Goal: Communication & Community: Answer question/provide support

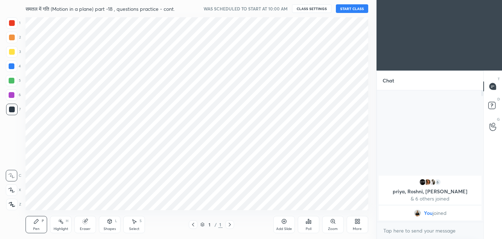
scroll to position [35784, 35628]
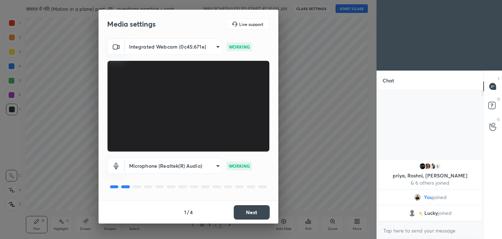
click at [251, 209] on button "Next" at bounding box center [252, 212] width 36 height 14
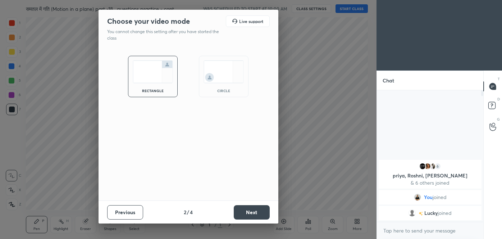
click at [251, 209] on button "Next" at bounding box center [252, 212] width 36 height 14
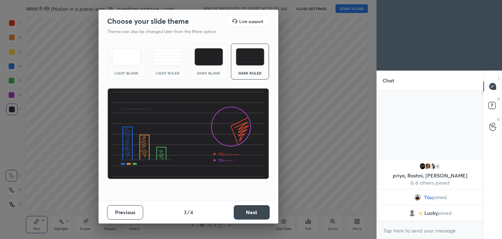
click at [251, 209] on button "Next" at bounding box center [252, 212] width 36 height 14
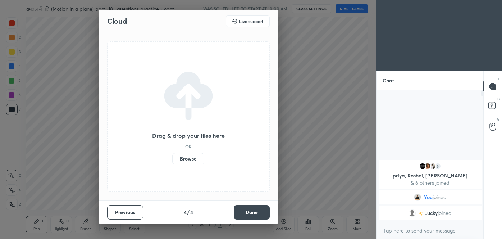
click at [196, 160] on label "Browse" at bounding box center [188, 159] width 32 height 12
click at [172, 160] on input "Browse" at bounding box center [172, 159] width 0 height 12
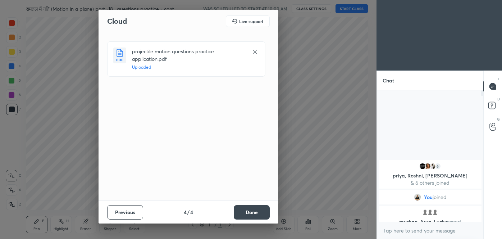
click at [255, 206] on button "Done" at bounding box center [252, 212] width 36 height 14
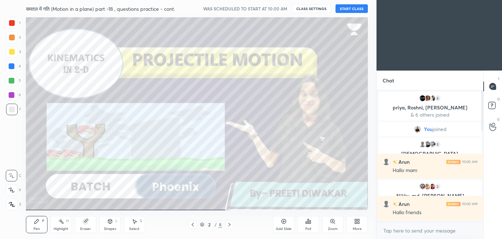
click at [351, 5] on button "START CLASS" at bounding box center [352, 8] width 32 height 9
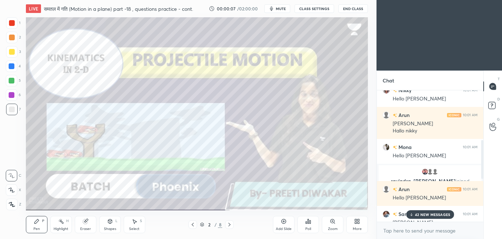
click at [437, 213] on p "42 NEW MESSAGES" at bounding box center [432, 214] width 35 height 4
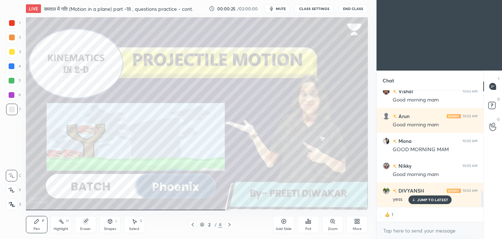
scroll to position [729, 0]
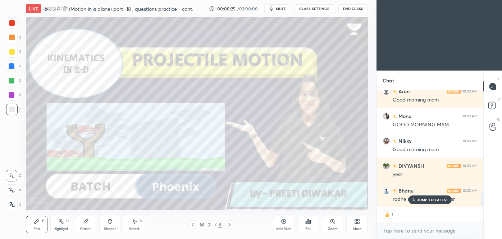
click at [433, 199] on p "JUMP TO LATEST" at bounding box center [432, 200] width 31 height 4
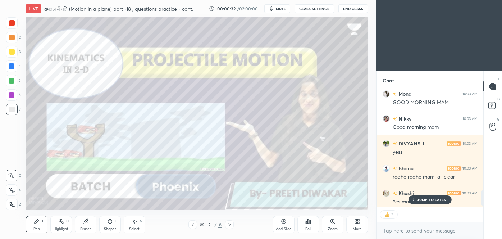
scroll to position [778, 0]
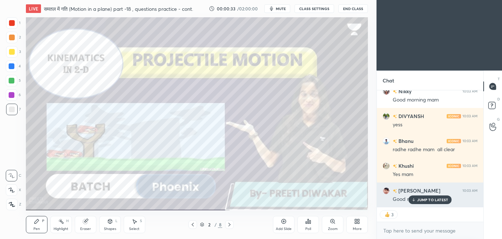
click at [426, 201] on p "JUMP TO LATEST" at bounding box center [432, 200] width 31 height 4
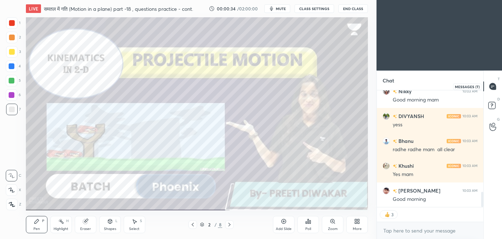
scroll to position [803, 0]
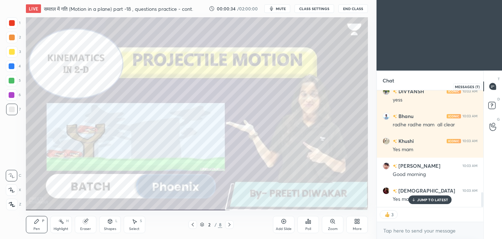
click at [490, 88] on icon at bounding box center [493, 87] width 8 height 8
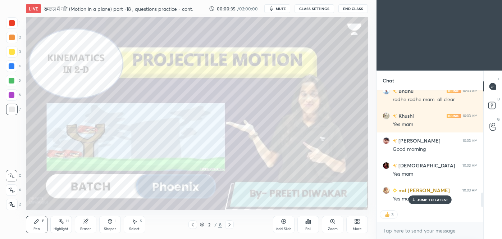
click at [425, 201] on p "JUMP TO LATEST" at bounding box center [432, 200] width 31 height 4
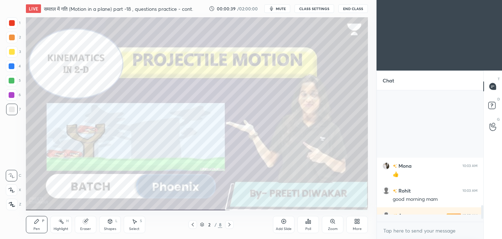
scroll to position [1043, 0]
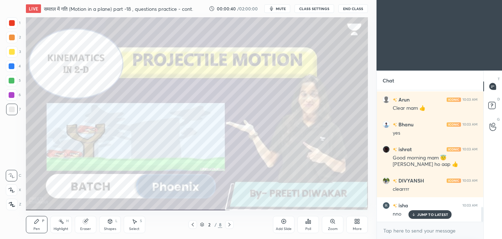
click at [284, 223] on icon at bounding box center [284, 221] width 6 height 6
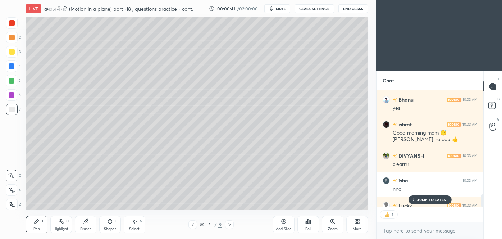
scroll to position [3, 2]
click at [12, 54] on div at bounding box center [12, 52] width 6 height 6
click at [12, 205] on icon at bounding box center [12, 204] width 6 height 5
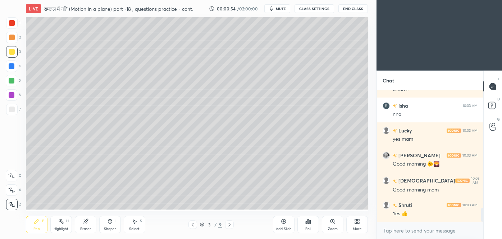
scroll to position [1167, 0]
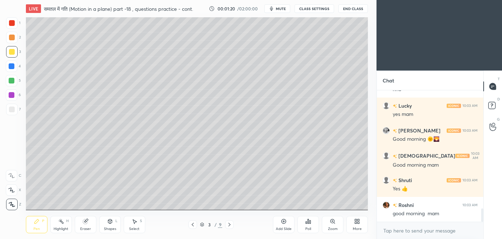
click at [11, 110] on div at bounding box center [12, 109] width 6 height 6
click at [112, 224] on div "Shapes L" at bounding box center [110, 224] width 22 height 17
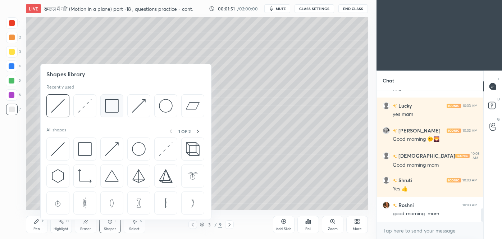
click at [106, 110] on img at bounding box center [112, 106] width 14 height 14
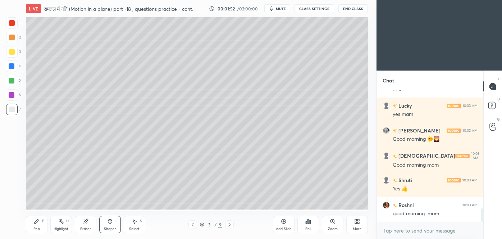
click at [117, 225] on div "Shapes L" at bounding box center [110, 224] width 22 height 17
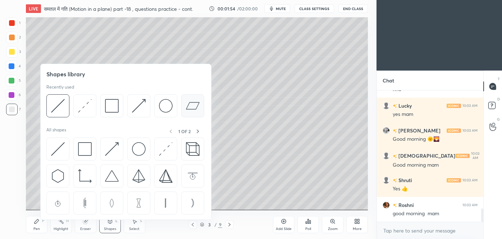
click at [192, 105] on img at bounding box center [193, 106] width 14 height 14
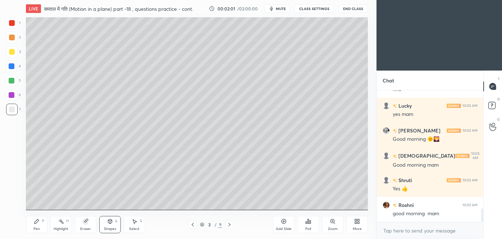
click at [111, 220] on icon at bounding box center [110, 221] width 4 height 4
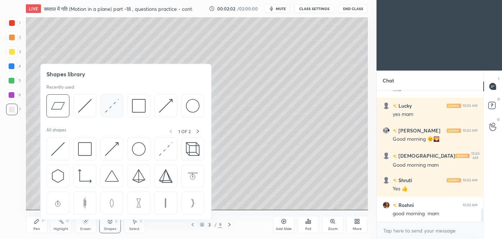
click at [100, 115] on div at bounding box center [111, 105] width 23 height 23
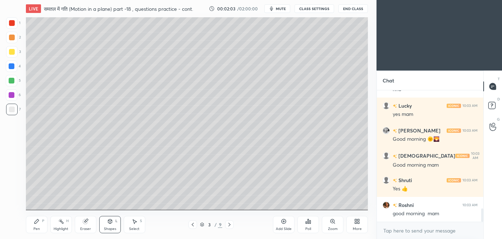
click at [13, 55] on div at bounding box center [12, 52] width 12 height 12
click at [107, 226] on div "Shapes L" at bounding box center [110, 224] width 22 height 17
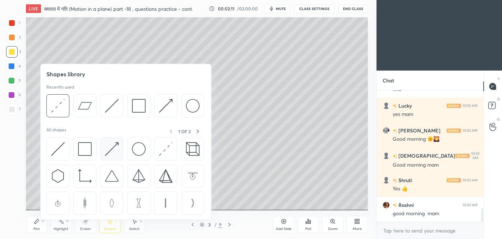
click at [112, 148] on img at bounding box center [112, 149] width 14 height 14
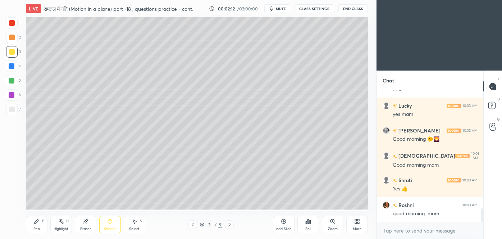
click at [12, 67] on div at bounding box center [12, 66] width 6 height 6
click at [35, 224] on div "Pen P" at bounding box center [37, 224] width 22 height 17
click at [12, 110] on div at bounding box center [12, 109] width 6 height 6
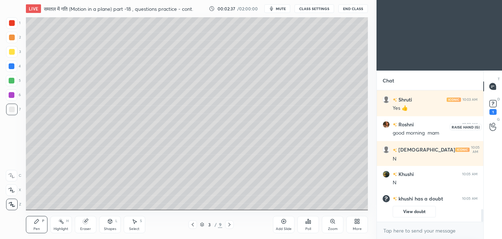
scroll to position [1041, 0]
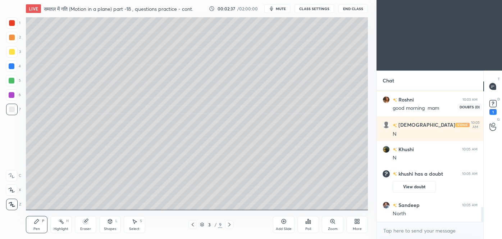
click at [492, 104] on rect at bounding box center [493, 103] width 7 height 7
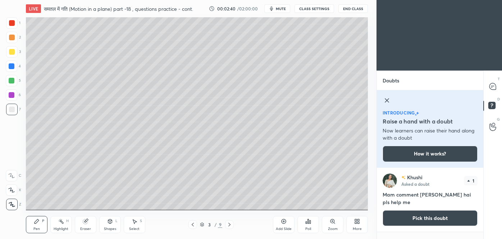
click at [426, 217] on button "Pick this doubt" at bounding box center [430, 218] width 95 height 16
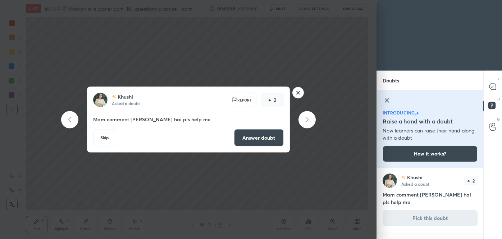
click at [298, 93] on rect at bounding box center [297, 92] width 11 height 11
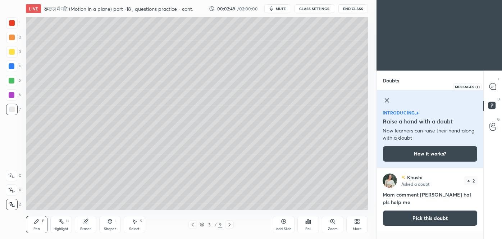
click at [495, 88] on icon at bounding box center [493, 86] width 6 height 6
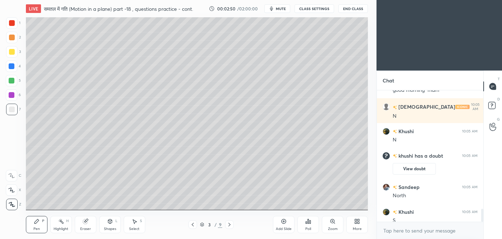
scroll to position [1208, 0]
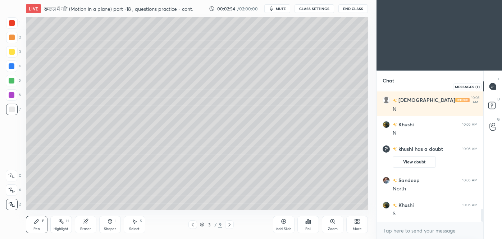
click at [492, 86] on icon at bounding box center [493, 86] width 6 height 6
click at [490, 106] on rect at bounding box center [492, 105] width 7 height 7
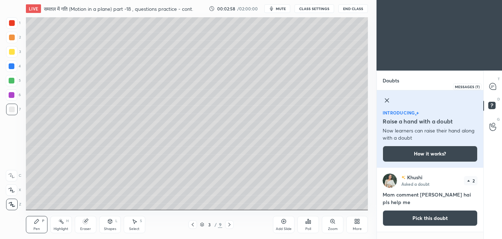
click at [496, 87] on icon at bounding box center [493, 86] width 6 height 6
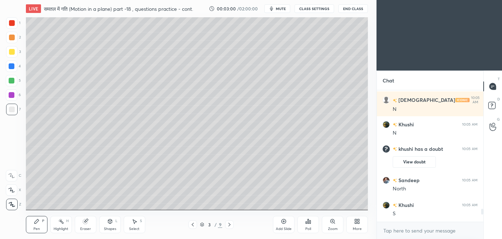
scroll to position [1239, 0]
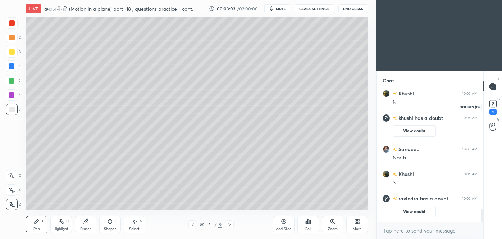
click at [494, 106] on rect at bounding box center [493, 103] width 7 height 7
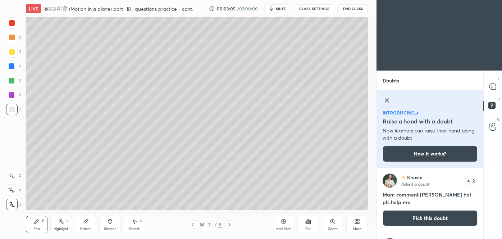
scroll to position [49, 0]
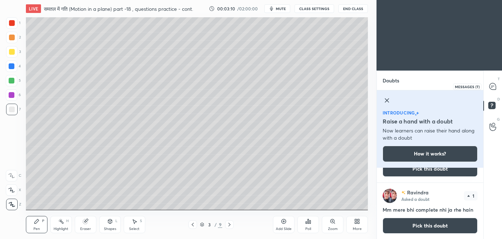
click at [494, 86] on icon at bounding box center [493, 86] width 6 height 6
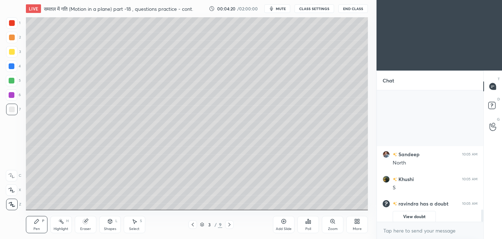
scroll to position [1293, 0]
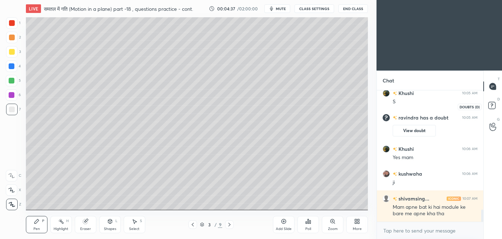
click at [492, 106] on rect at bounding box center [492, 105] width 7 height 7
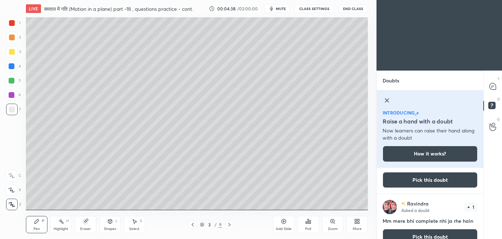
scroll to position [49, 0]
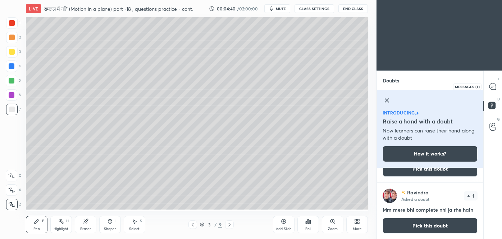
click at [491, 85] on icon at bounding box center [493, 86] width 6 height 6
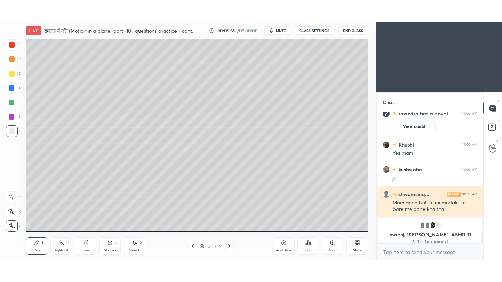
scroll to position [1325, 0]
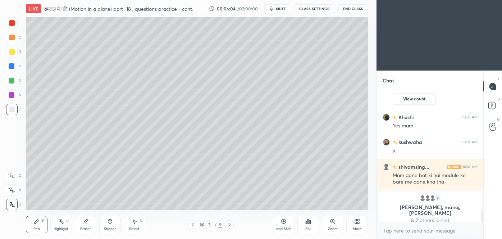
click at [356, 221] on icon at bounding box center [356, 220] width 2 height 2
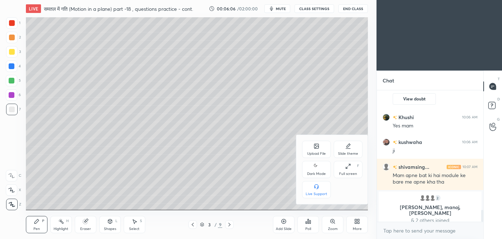
click at [348, 168] on icon at bounding box center [348, 166] width 6 height 6
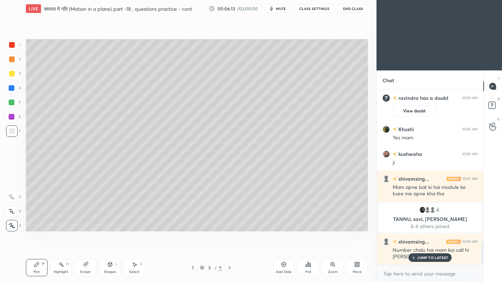
scroll to position [1149, 0]
click at [362, 239] on div "More" at bounding box center [357, 267] width 22 height 17
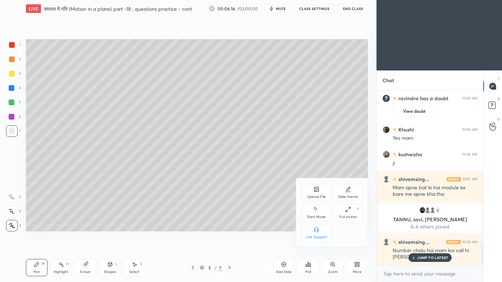
click at [282, 224] on div at bounding box center [251, 141] width 502 height 282
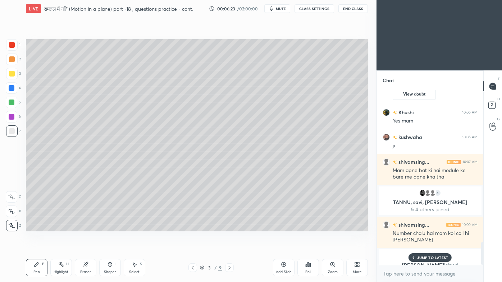
scroll to position [1175, 0]
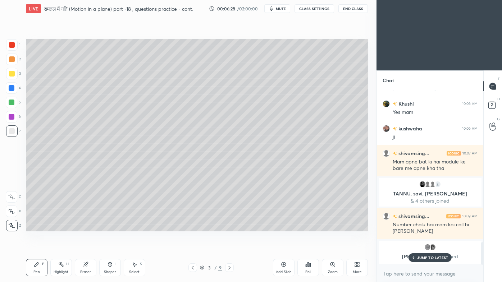
click at [435, 239] on p "JUMP TO LATEST" at bounding box center [432, 258] width 31 height 4
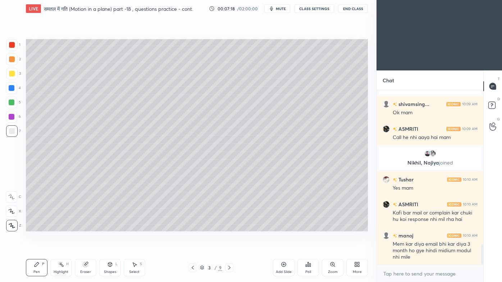
scroll to position [1349, 0]
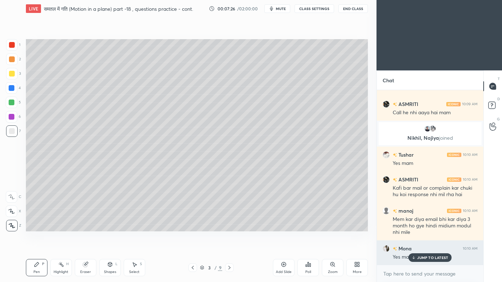
click at [417, 239] on div "JUMP TO LATEST" at bounding box center [430, 258] width 43 height 9
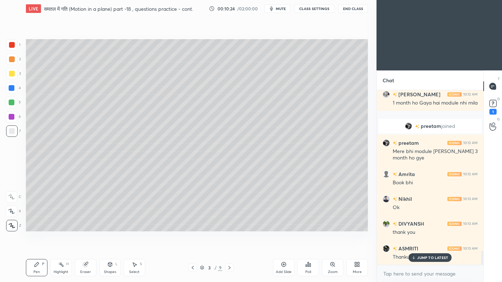
scroll to position [2014, 0]
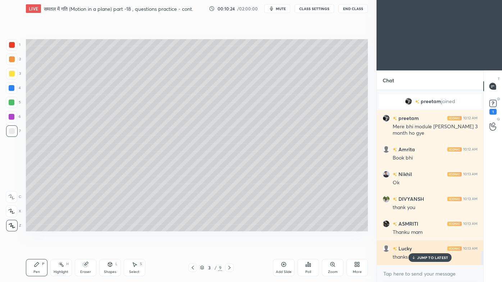
click at [429, 239] on p "JUMP TO LATEST" at bounding box center [432, 258] width 31 height 4
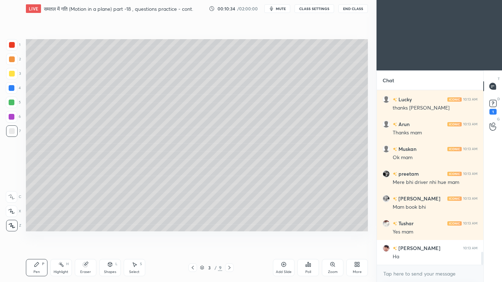
scroll to position [2187, 0]
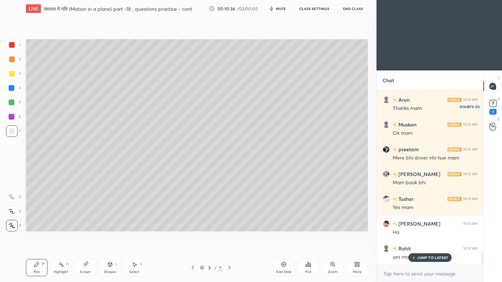
click at [494, 102] on rect at bounding box center [493, 103] width 7 height 7
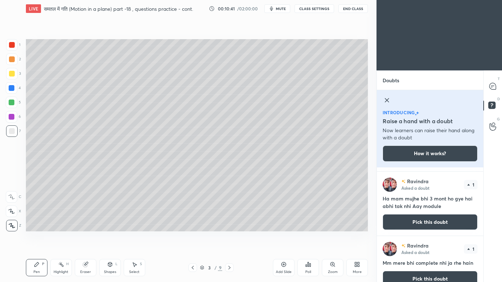
scroll to position [71, 0]
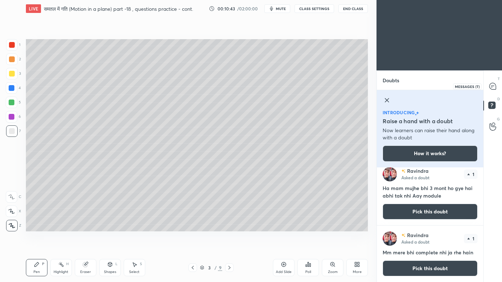
click at [494, 86] on icon at bounding box center [492, 86] width 3 height 0
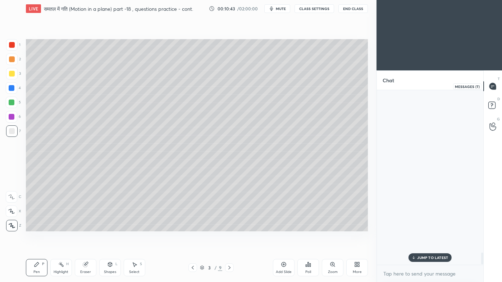
scroll to position [173, 104]
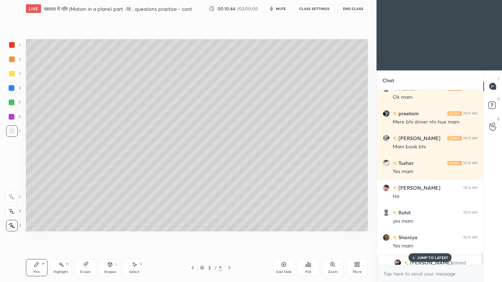
click at [421, 239] on p "JUMP TO LATEST" at bounding box center [432, 258] width 31 height 4
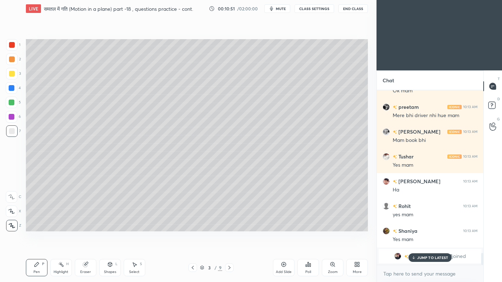
scroll to position [2403, 0]
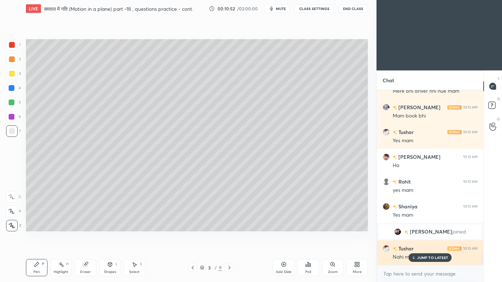
click at [421, 239] on p "JUMP TO LATEST" at bounding box center [432, 258] width 31 height 4
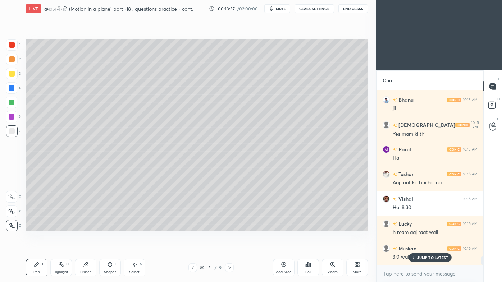
scroll to position [3609, 0]
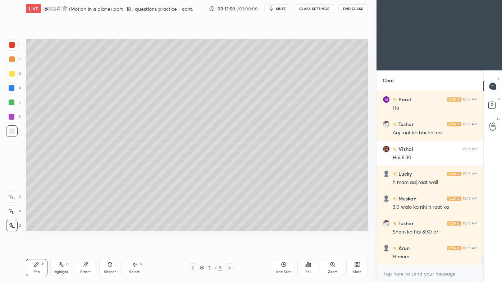
click at [284, 239] on icon at bounding box center [284, 265] width 2 height 2
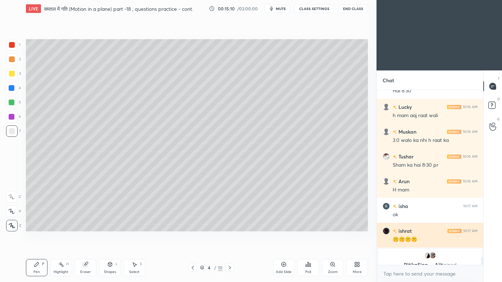
scroll to position [3685, 0]
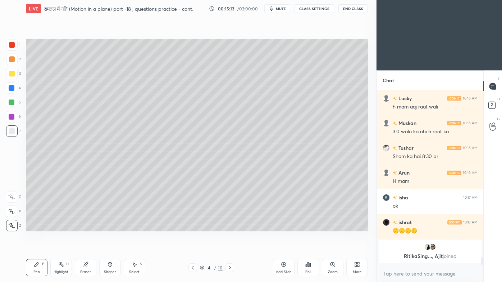
click at [193, 239] on div at bounding box center [193, 268] width 9 height 9
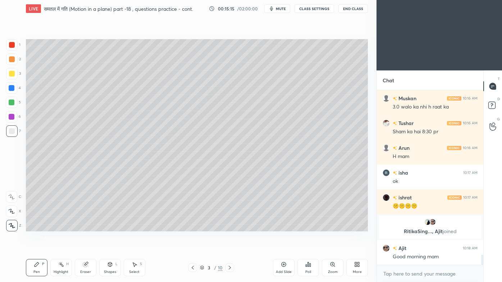
scroll to position [2890, 0]
click at [229, 239] on icon at bounding box center [230, 268] width 6 height 6
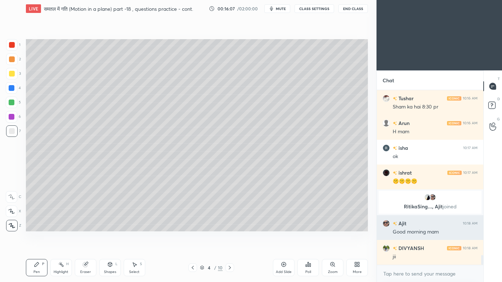
scroll to position [2932, 0]
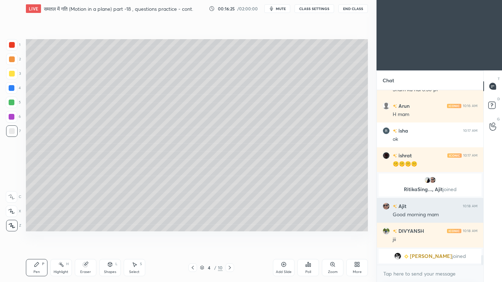
click at [12, 57] on div at bounding box center [12, 59] width 6 height 6
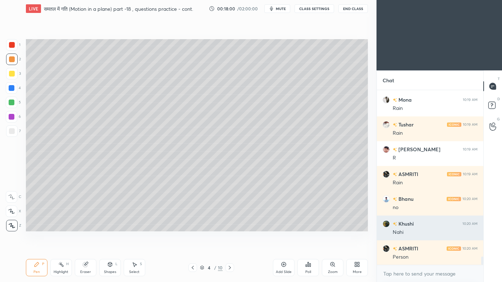
scroll to position [3529, 0]
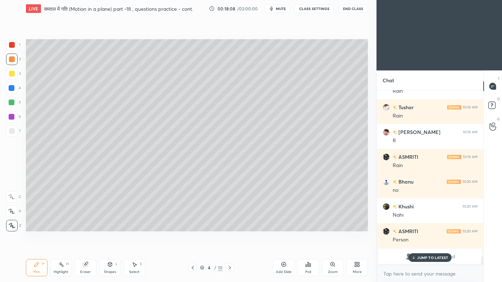
click at [425, 239] on p "JUMP TO LATEST" at bounding box center [432, 258] width 31 height 4
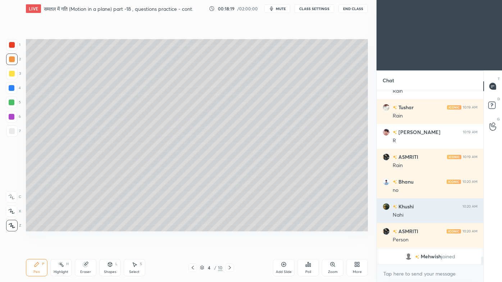
click at [9, 133] on div at bounding box center [12, 131] width 6 height 6
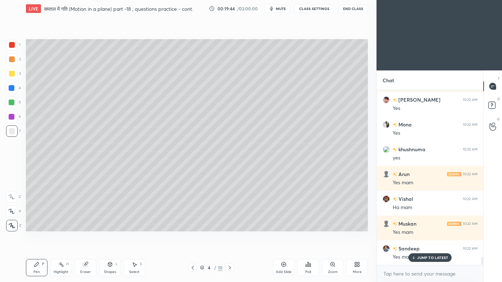
scroll to position [3657, 0]
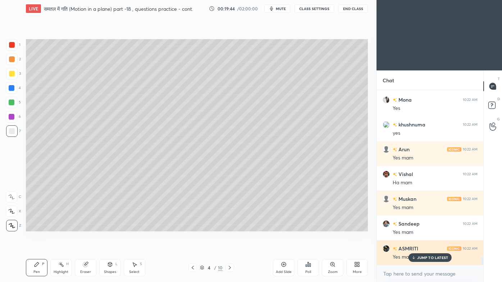
click at [430, 239] on p "JUMP TO LATEST" at bounding box center [432, 258] width 31 height 4
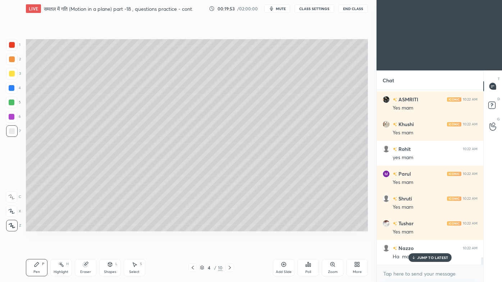
scroll to position [3848, 0]
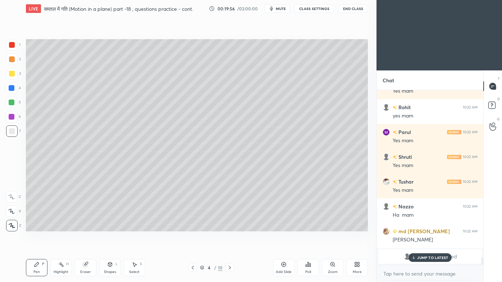
click at [434, 239] on p "JUMP TO LATEST" at bounding box center [432, 258] width 31 height 4
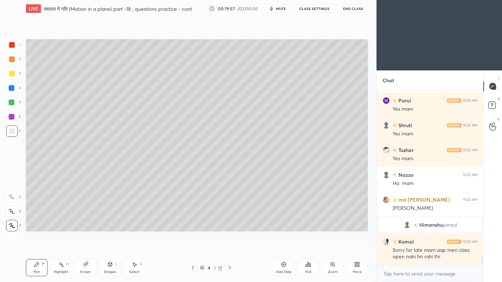
scroll to position [3749, 0]
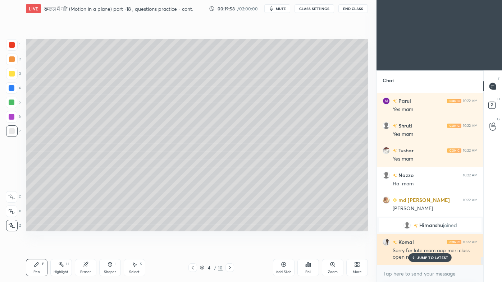
click at [424, 239] on p "JUMP TO LATEST" at bounding box center [432, 258] width 31 height 4
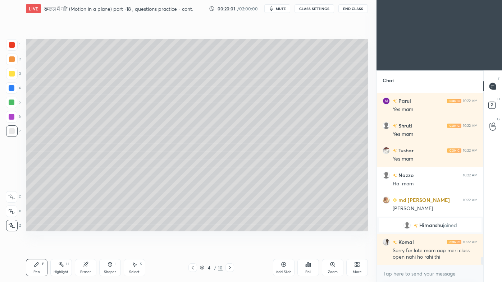
click at [284, 239] on icon at bounding box center [284, 265] width 6 height 6
click at [13, 73] on div at bounding box center [12, 74] width 6 height 6
click at [110, 239] on icon at bounding box center [110, 265] width 4 height 4
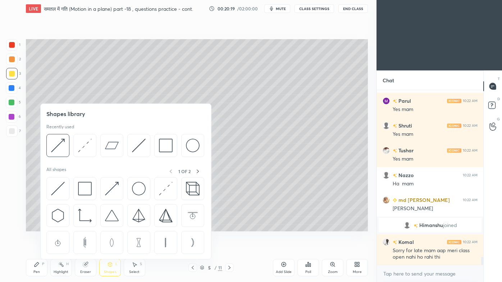
click at [143, 143] on img at bounding box center [139, 146] width 14 height 14
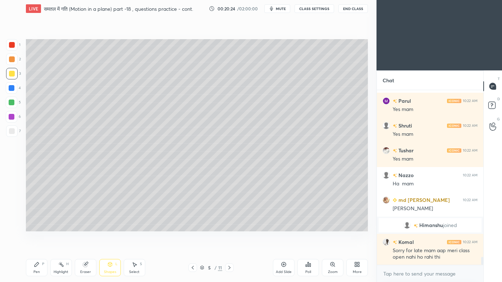
click at [39, 239] on div "Pen P" at bounding box center [37, 267] width 22 height 17
click at [110, 239] on icon at bounding box center [110, 265] width 6 height 6
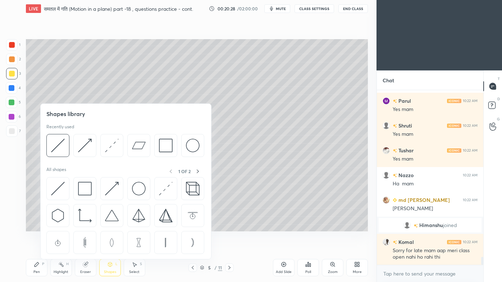
click at [82, 144] on img at bounding box center [85, 146] width 14 height 14
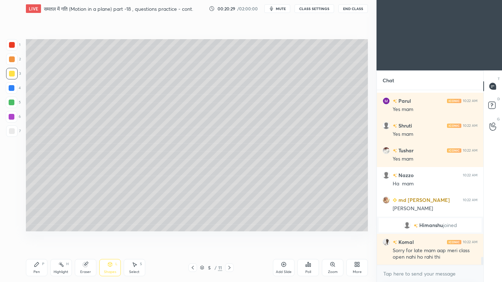
click at [10, 132] on div at bounding box center [12, 131] width 6 height 6
click at [39, 239] on icon at bounding box center [37, 265] width 6 height 6
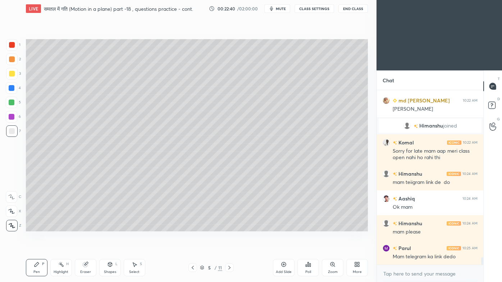
scroll to position [3874, 0]
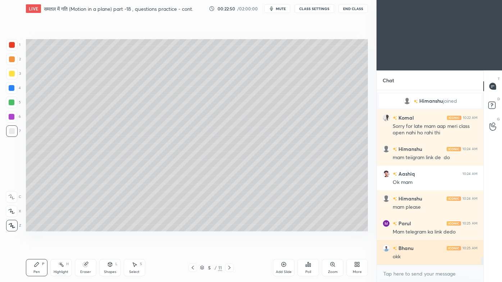
click at [43, 239] on div "Pen P" at bounding box center [37, 267] width 22 height 17
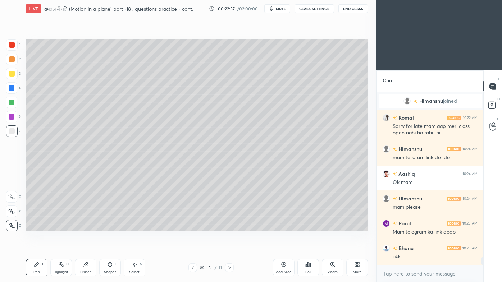
click at [358, 239] on icon at bounding box center [359, 266] width 2 height 2
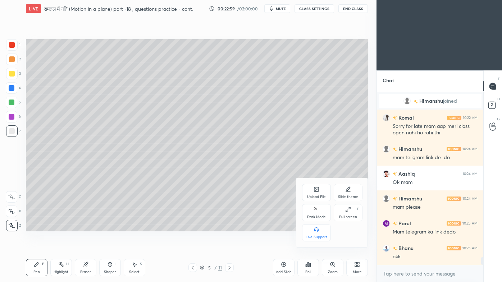
scroll to position [3898, 0]
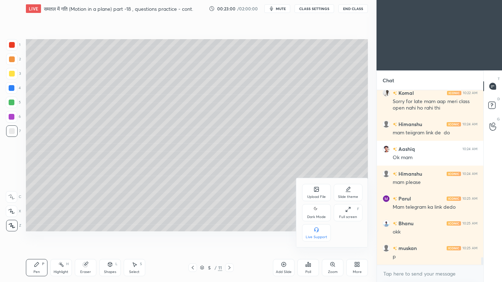
click at [291, 131] on div at bounding box center [251, 141] width 502 height 282
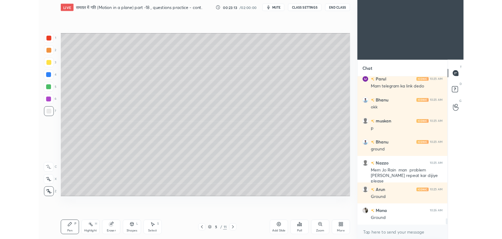
scroll to position [4054, 0]
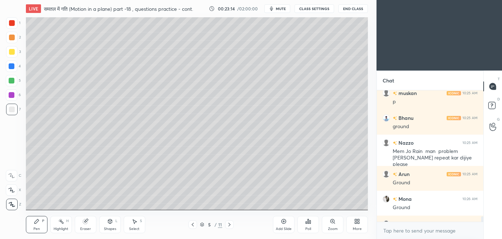
type textarea "x"
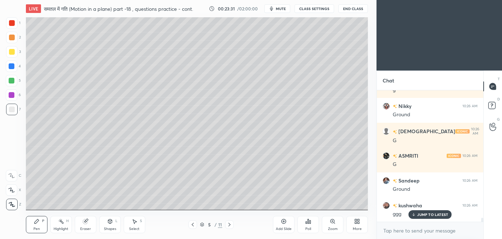
scroll to position [4246, 0]
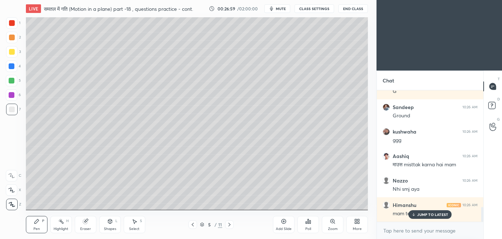
scroll to position [1051, 0]
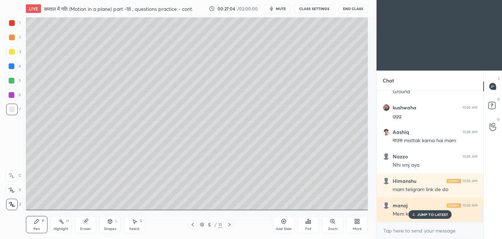
click at [435, 213] on p "JUMP TO LATEST" at bounding box center [432, 214] width 31 height 4
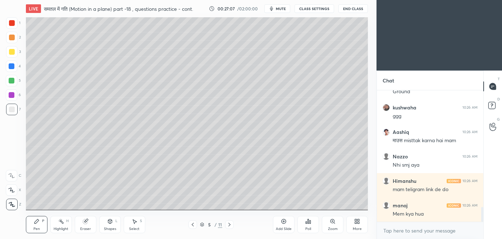
click at [86, 224] on div "Eraser" at bounding box center [86, 224] width 22 height 17
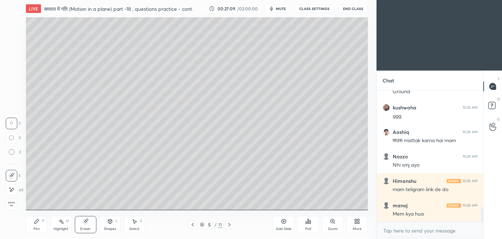
click at [10, 152] on icon at bounding box center [12, 152] width 6 height 6
click at [35, 223] on icon at bounding box center [37, 221] width 4 height 4
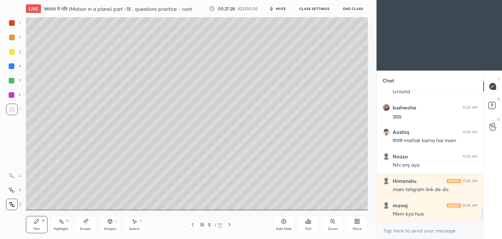
scroll to position [1075, 0]
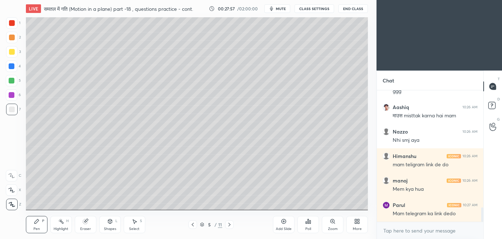
click at [111, 224] on icon at bounding box center [110, 221] width 6 height 6
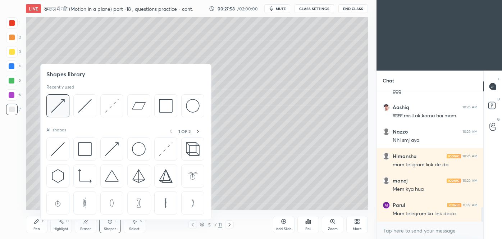
click at [54, 108] on img at bounding box center [58, 106] width 14 height 14
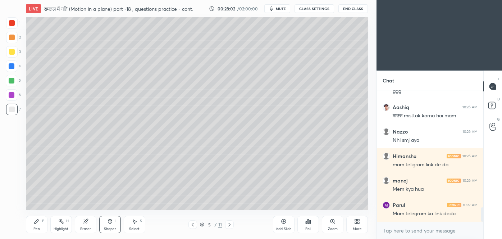
scroll to position [1082, 0]
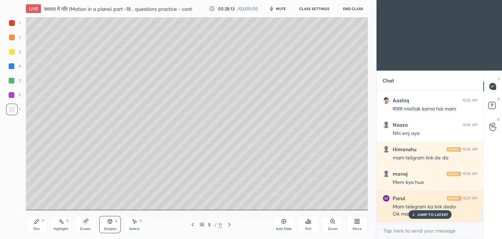
click at [424, 214] on p "JUMP TO LATEST" at bounding box center [432, 214] width 31 height 4
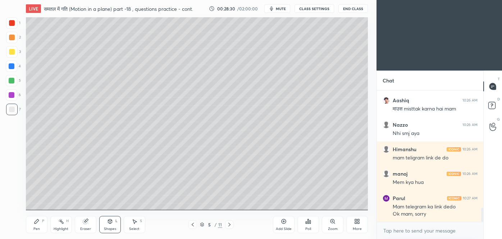
click at [85, 219] on icon at bounding box center [86, 221] width 6 height 6
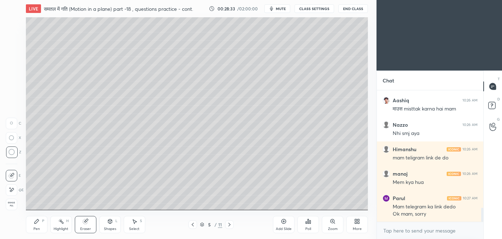
click at [45, 231] on div "Pen P" at bounding box center [37, 224] width 22 height 17
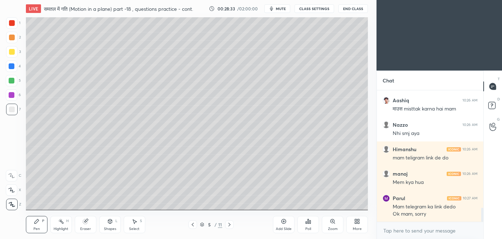
click at [111, 225] on div "Shapes L" at bounding box center [110, 224] width 22 height 17
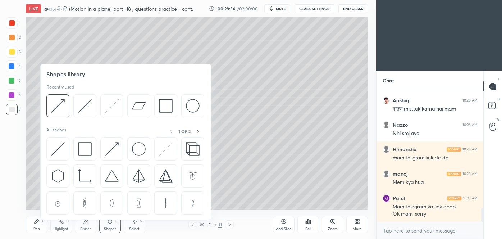
click at [62, 106] on img at bounding box center [58, 106] width 14 height 14
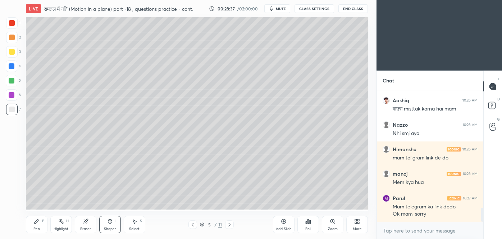
scroll to position [1120, 0]
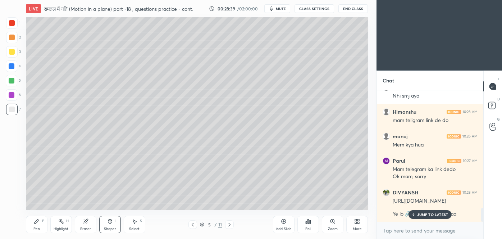
click at [426, 216] on p "JUMP TO LATEST" at bounding box center [432, 214] width 31 height 4
click at [37, 223] on icon at bounding box center [37, 221] width 6 height 6
click at [13, 55] on div at bounding box center [12, 52] width 6 height 6
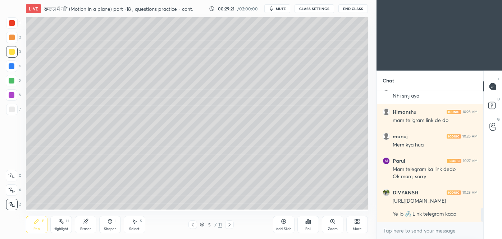
scroll to position [1145, 0]
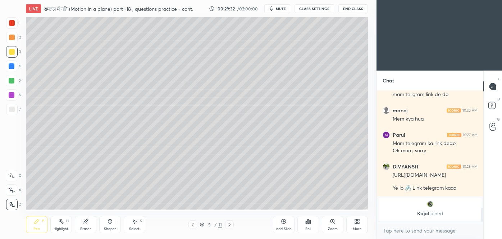
click at [192, 225] on icon at bounding box center [193, 225] width 6 height 6
click at [193, 226] on icon at bounding box center [193, 225] width 6 height 6
click at [229, 225] on icon at bounding box center [230, 225] width 6 height 6
click at [228, 227] on icon at bounding box center [230, 225] width 6 height 6
click at [431, 209] on div "[PERSON_NAME] joined" at bounding box center [430, 209] width 103 height 23
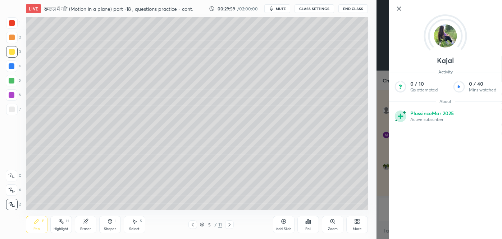
click at [377, 189] on div "Kajal Activity 0 / 10 Qs attempted 0 / 40 Mins watched About Plus since [DATE] …" at bounding box center [440, 119] width 126 height 239
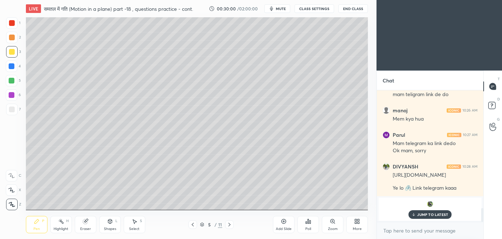
click at [429, 215] on p "JUMP TO LATEST" at bounding box center [432, 214] width 31 height 4
click at [12, 80] on div at bounding box center [12, 81] width 6 height 6
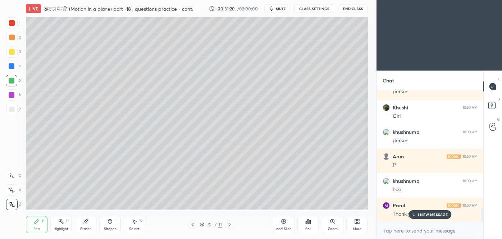
scroll to position [1162, 0]
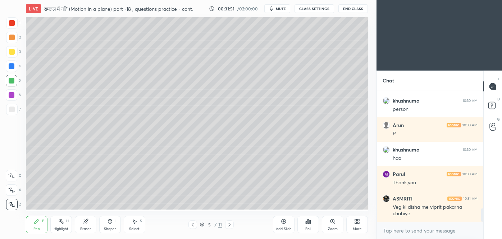
click at [85, 221] on icon at bounding box center [85, 221] width 5 height 5
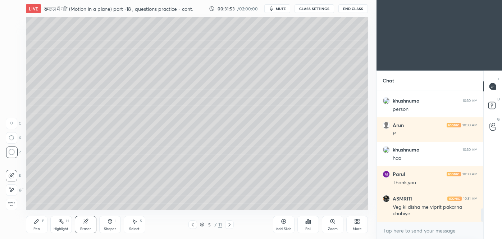
click at [38, 224] on icon at bounding box center [37, 221] width 6 height 6
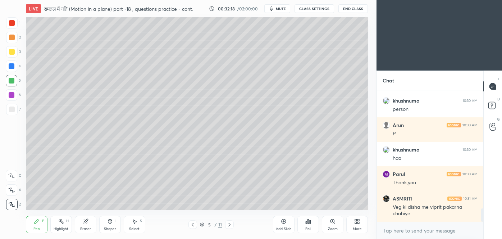
click at [194, 227] on div at bounding box center [193, 224] width 9 height 9
click at [232, 226] on div at bounding box center [229, 224] width 9 height 9
click at [192, 227] on div at bounding box center [193, 224] width 9 height 9
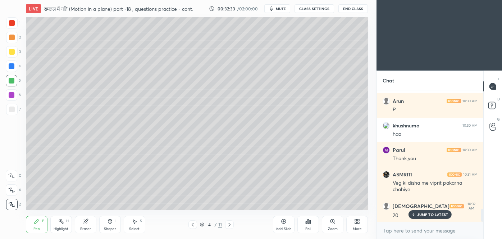
click at [232, 223] on icon at bounding box center [230, 225] width 6 height 6
click at [194, 227] on icon at bounding box center [193, 225] width 6 height 6
click at [194, 226] on icon at bounding box center [193, 225] width 6 height 6
click at [230, 223] on icon at bounding box center [230, 225] width 6 height 6
click at [231, 224] on icon at bounding box center [230, 225] width 6 height 6
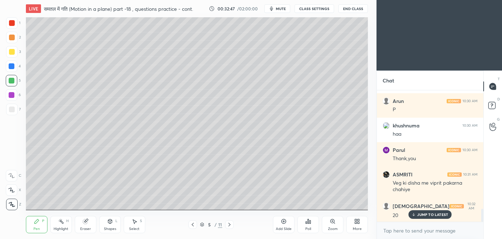
click at [432, 212] on p "JUMP TO LATEST" at bounding box center [432, 214] width 31 height 4
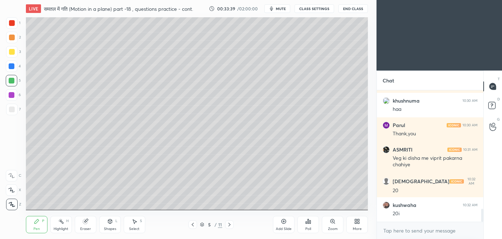
click at [288, 225] on div "Add Slide" at bounding box center [284, 224] width 22 height 17
click at [192, 225] on icon at bounding box center [193, 225] width 6 height 6
click at [357, 223] on icon at bounding box center [357, 221] width 6 height 6
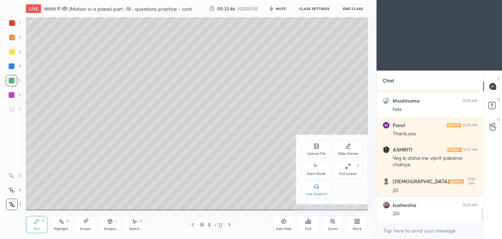
click at [351, 150] on div "Slide theme" at bounding box center [348, 149] width 29 height 17
click at [350, 188] on rect at bounding box center [347, 186] width 5 height 3
click at [285, 224] on div at bounding box center [251, 119] width 502 height 239
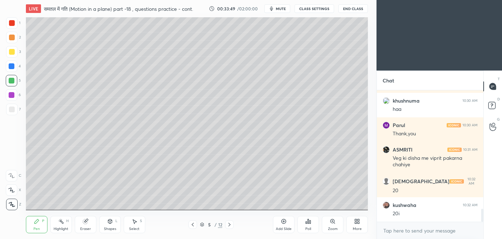
click at [230, 226] on icon at bounding box center [230, 225] width 6 height 6
click at [193, 224] on icon at bounding box center [193, 225] width 6 height 6
click at [287, 223] on div "Add Slide" at bounding box center [284, 224] width 22 height 17
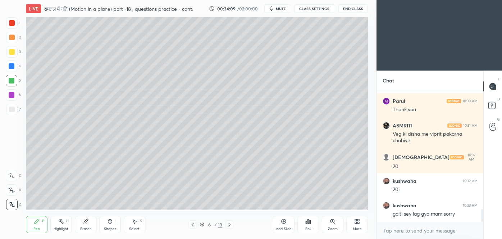
click at [112, 227] on div "Shapes" at bounding box center [110, 229] width 12 height 4
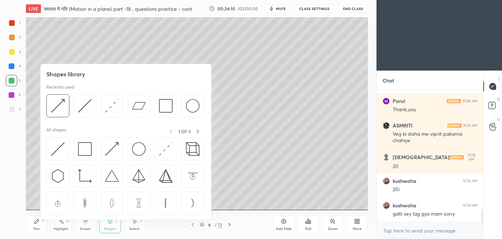
click at [85, 106] on img at bounding box center [85, 106] width 14 height 14
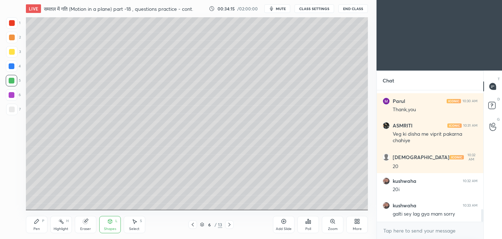
click at [37, 227] on div "Pen" at bounding box center [36, 229] width 6 height 4
click at [108, 224] on icon at bounding box center [110, 221] width 6 height 6
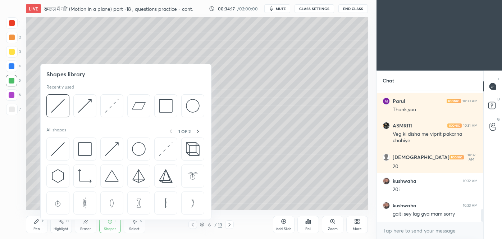
click at [84, 109] on img at bounding box center [85, 106] width 14 height 14
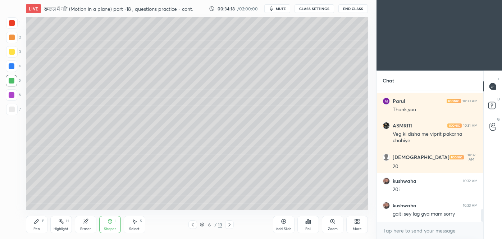
click at [11, 54] on div at bounding box center [12, 52] width 6 height 6
click at [34, 230] on div "Pen" at bounding box center [36, 229] width 6 height 4
click at [109, 222] on icon at bounding box center [110, 221] width 4 height 4
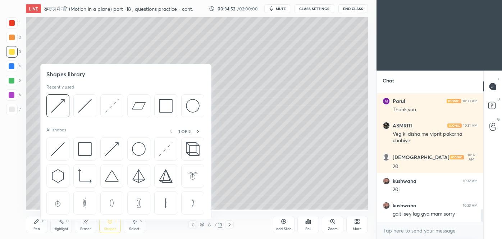
click at [106, 109] on img at bounding box center [112, 106] width 14 height 14
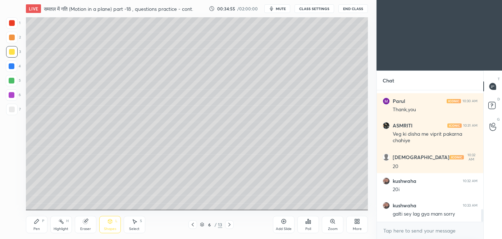
click at [12, 68] on div at bounding box center [12, 66] width 6 height 6
click at [10, 37] on div at bounding box center [12, 38] width 6 height 6
click at [12, 24] on div at bounding box center [12, 23] width 6 height 6
click at [37, 225] on div "Pen P" at bounding box center [37, 224] width 22 height 17
click at [113, 224] on div "Shapes L" at bounding box center [110, 224] width 22 height 17
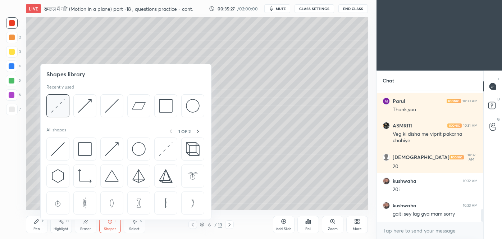
click at [49, 105] on div at bounding box center [57, 105] width 23 height 23
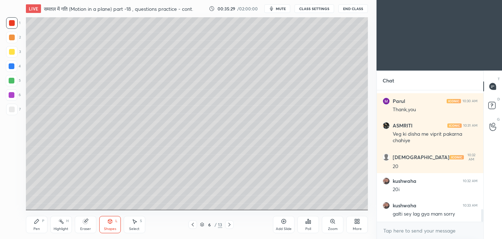
click at [37, 224] on div "Pen P" at bounding box center [37, 224] width 22 height 17
click at [112, 222] on icon at bounding box center [110, 221] width 6 height 6
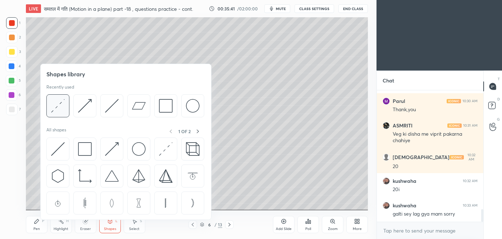
click at [54, 109] on img at bounding box center [58, 106] width 14 height 14
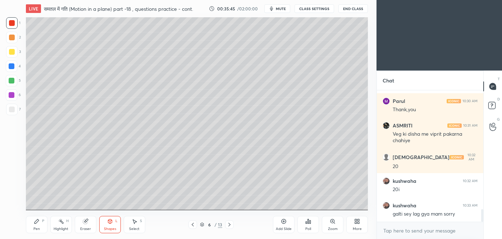
click at [33, 227] on div "Pen P" at bounding box center [37, 224] width 22 height 17
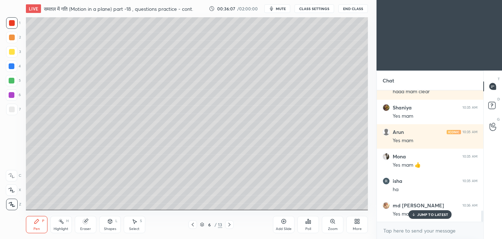
scroll to position [1529, 0]
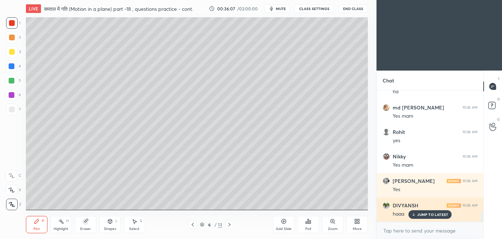
click at [424, 214] on p "JUMP TO LATEST" at bounding box center [432, 214] width 31 height 4
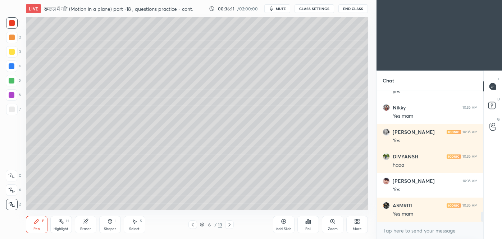
scroll to position [1603, 0]
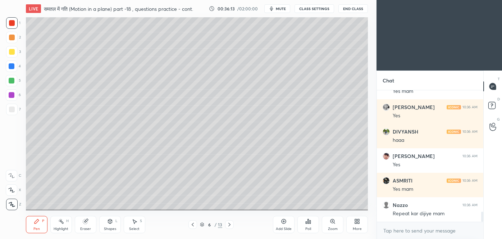
click at [109, 224] on icon at bounding box center [110, 221] width 6 height 6
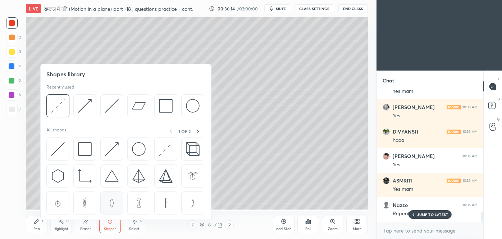
scroll to position [1627, 0]
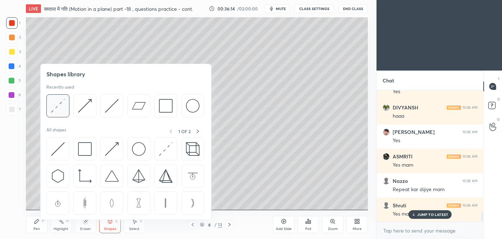
click at [49, 102] on div at bounding box center [57, 105] width 23 height 23
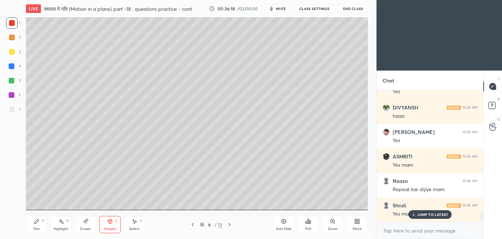
click at [39, 226] on div "Pen P" at bounding box center [37, 224] width 22 height 17
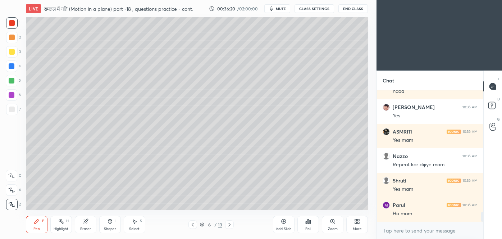
scroll to position [1676, 0]
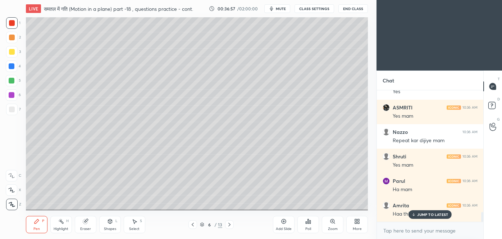
click at [8, 56] on div at bounding box center [12, 52] width 12 height 12
click at [104, 224] on div "Shapes L" at bounding box center [110, 224] width 22 height 17
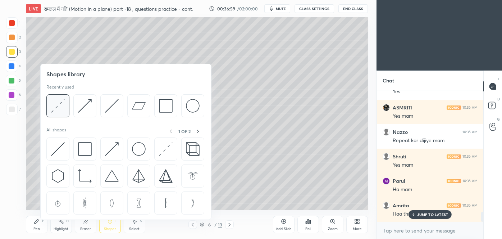
click at [57, 104] on img at bounding box center [58, 106] width 14 height 14
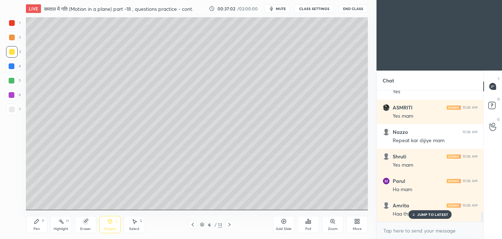
click at [30, 234] on div "Pen P Highlight H Eraser Shapes L Select S 6 / 13 Add Slide Poll Zoom More" at bounding box center [197, 224] width 342 height 29
click at [29, 228] on div "Pen P" at bounding box center [37, 224] width 22 height 17
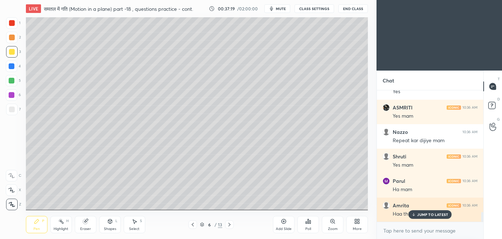
click at [436, 213] on p "JUMP TO LATEST" at bounding box center [432, 214] width 31 height 4
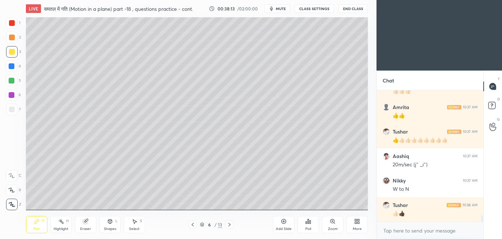
scroll to position [2508, 0]
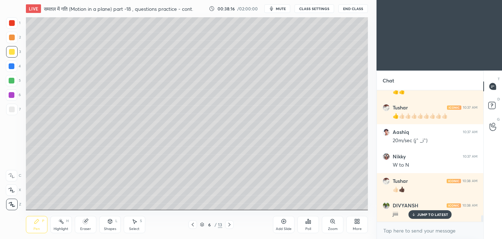
click at [422, 212] on p "JUMP TO LATEST" at bounding box center [432, 214] width 31 height 4
click at [196, 223] on div at bounding box center [193, 224] width 9 height 9
click at [230, 224] on icon at bounding box center [229, 225] width 2 height 4
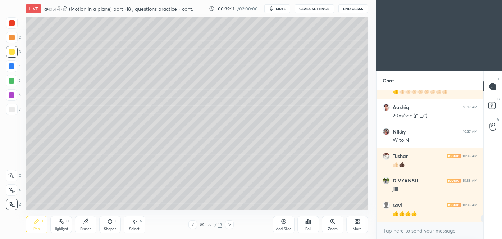
click at [195, 227] on div at bounding box center [193, 224] width 9 height 9
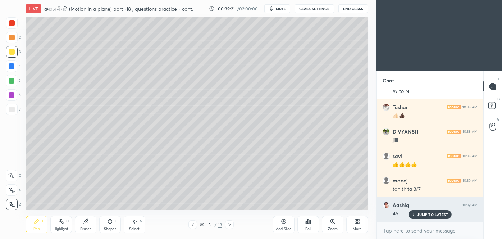
scroll to position [2605, 0]
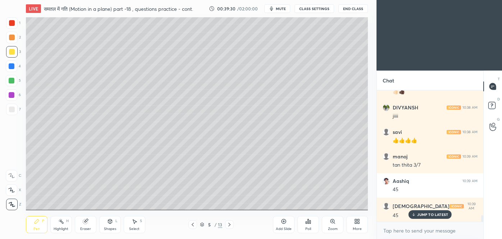
click at [230, 224] on icon at bounding box center [229, 225] width 2 height 4
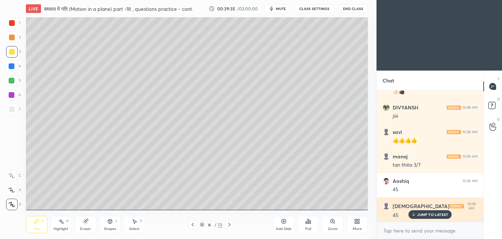
click at [432, 213] on p "JUMP TO LATEST" at bounding box center [432, 214] width 31 height 4
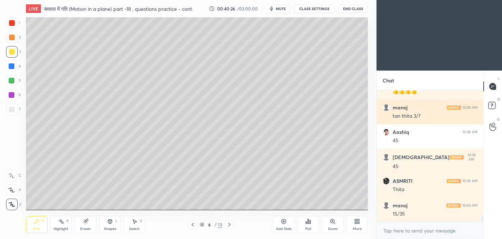
scroll to position [2679, 0]
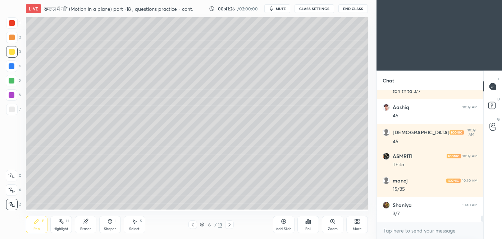
click at [84, 220] on icon at bounding box center [85, 221] width 5 height 5
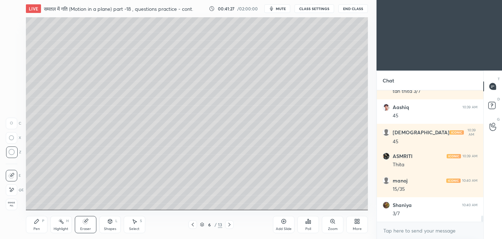
click at [10, 154] on icon at bounding box center [12, 152] width 6 height 6
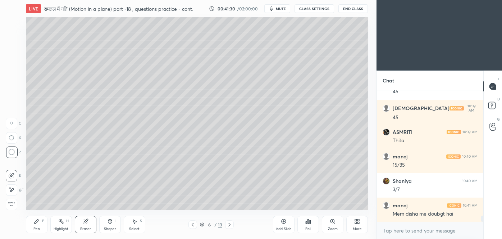
click at [37, 227] on div "Pen" at bounding box center [36, 229] width 6 height 4
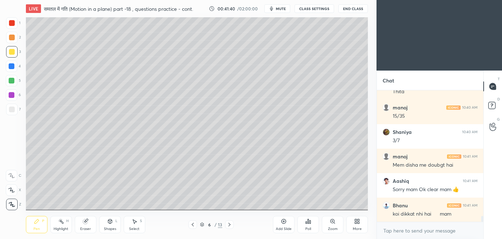
scroll to position [2777, 0]
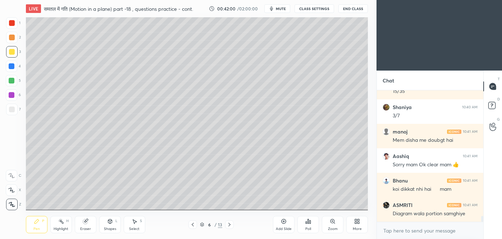
click at [10, 70] on div at bounding box center [12, 66] width 12 height 12
click at [196, 224] on div at bounding box center [193, 224] width 9 height 9
click at [229, 225] on icon at bounding box center [230, 225] width 6 height 6
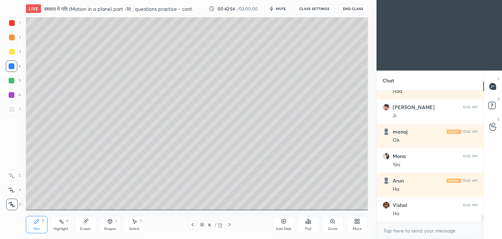
scroll to position [2447, 0]
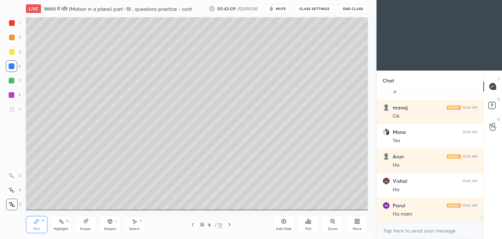
click at [284, 222] on icon at bounding box center [284, 221] width 6 height 6
click at [109, 224] on div "Shapes L" at bounding box center [110, 224] width 22 height 17
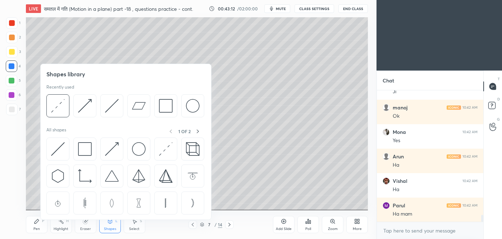
click at [112, 108] on img at bounding box center [112, 106] width 14 height 14
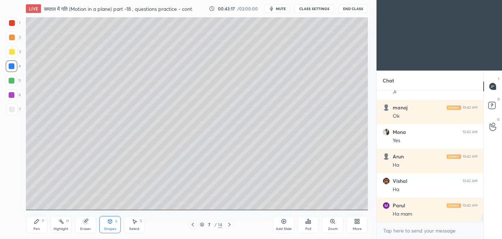
click at [108, 225] on div "Shapes L" at bounding box center [110, 224] width 22 height 17
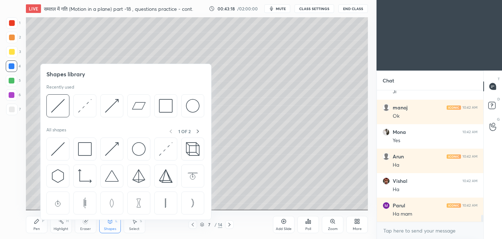
click at [107, 109] on img at bounding box center [112, 106] width 14 height 14
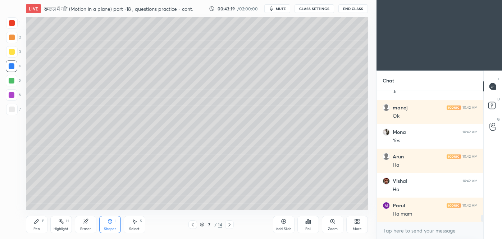
click at [9, 56] on div at bounding box center [12, 52] width 12 height 12
click at [37, 227] on div "Pen" at bounding box center [36, 229] width 6 height 4
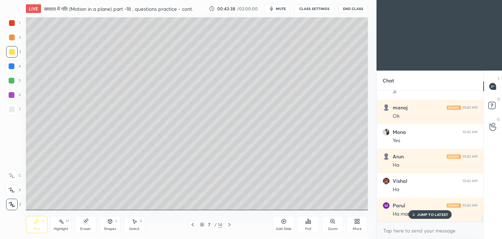
scroll to position [2478, 0]
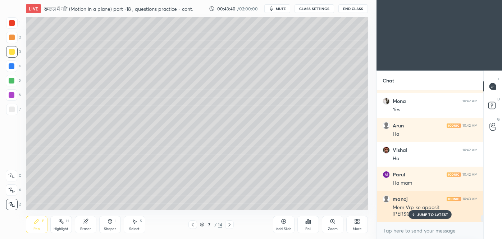
click at [424, 219] on div "manoj 10:43 AM Mem Vrp ke apposit [PERSON_NAME] chhata" at bounding box center [430, 206] width 106 height 31
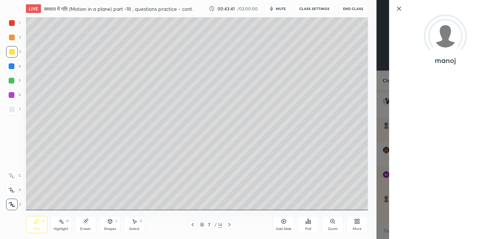
click at [380, 186] on div "manoj" at bounding box center [440, 119] width 126 height 239
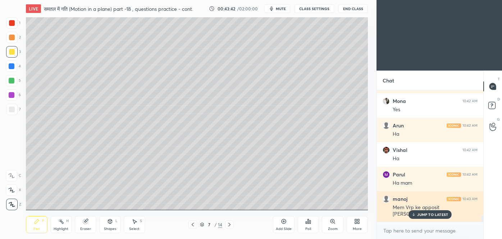
click at [438, 214] on p "JUMP TO LATEST" at bounding box center [432, 214] width 31 height 4
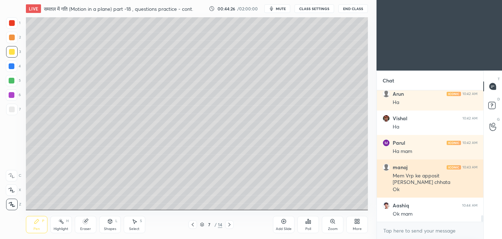
scroll to position [2535, 0]
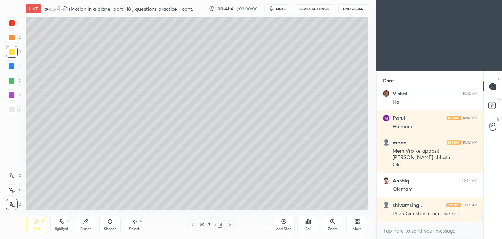
click at [192, 224] on icon at bounding box center [193, 225] width 2 height 4
click at [193, 225] on icon at bounding box center [193, 225] width 2 height 4
click at [229, 223] on icon at bounding box center [230, 225] width 6 height 6
click at [230, 223] on icon at bounding box center [230, 225] width 6 height 6
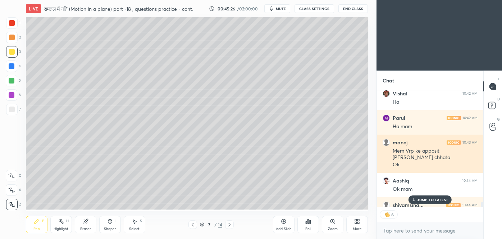
scroll to position [2549, 0]
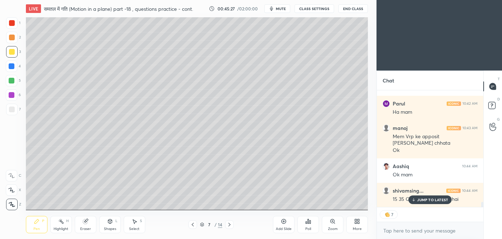
click at [438, 198] on p "JUMP TO LATEST" at bounding box center [432, 200] width 31 height 4
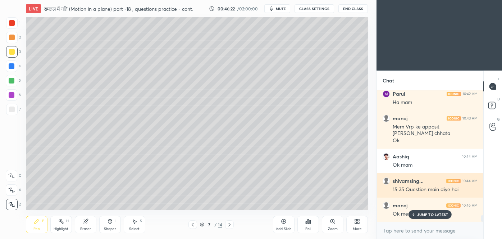
scroll to position [2585, 0]
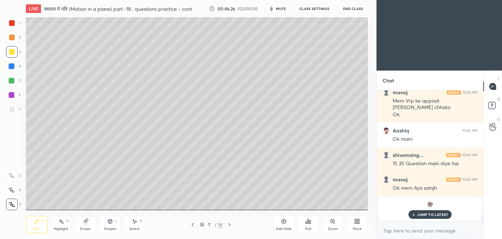
click at [430, 215] on p "JUMP TO LATEST" at bounding box center [432, 214] width 31 height 4
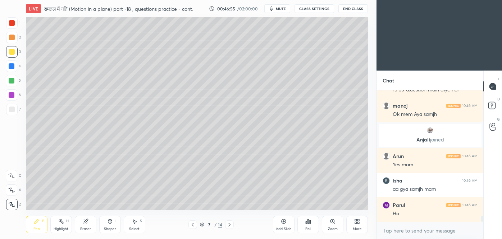
scroll to position [2682, 0]
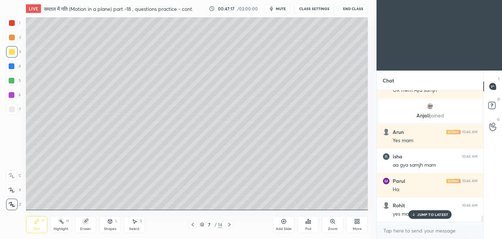
click at [193, 225] on icon at bounding box center [193, 225] width 2 height 4
click at [194, 227] on icon at bounding box center [193, 225] width 6 height 6
click at [229, 228] on div at bounding box center [229, 224] width 9 height 9
click at [231, 227] on div at bounding box center [229, 224] width 9 height 9
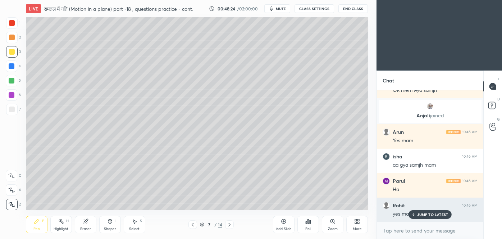
click at [435, 213] on p "JUMP TO LATEST" at bounding box center [432, 214] width 31 height 4
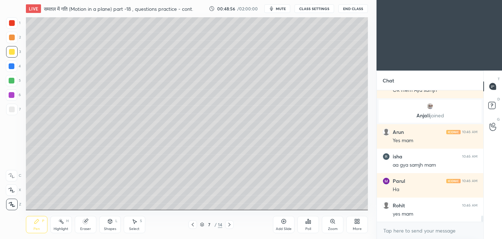
click at [13, 83] on div at bounding box center [12, 81] width 6 height 6
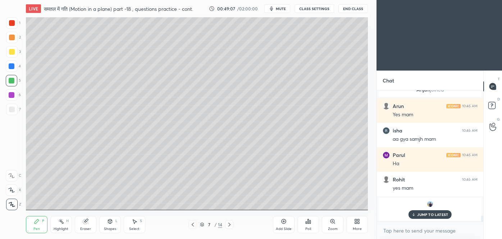
click at [436, 213] on p "JUMP TO LATEST" at bounding box center [432, 214] width 31 height 4
click at [110, 227] on div "Shapes" at bounding box center [110, 229] width 12 height 4
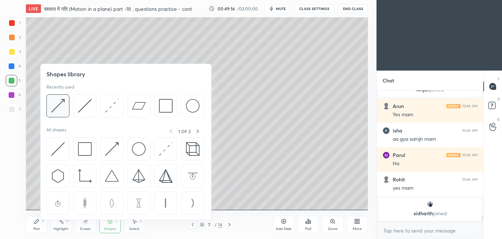
click at [58, 109] on img at bounding box center [58, 106] width 14 height 14
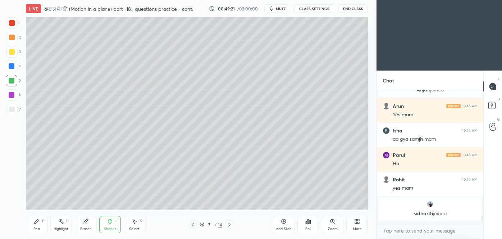
click at [13, 54] on div at bounding box center [12, 52] width 6 height 6
click at [36, 228] on div "Pen" at bounding box center [36, 229] width 6 height 4
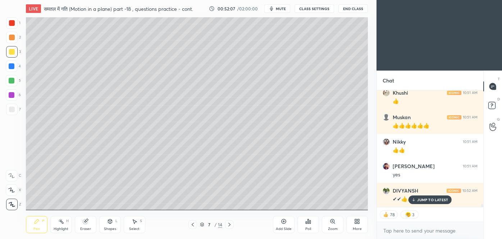
scroll to position [4485, 0]
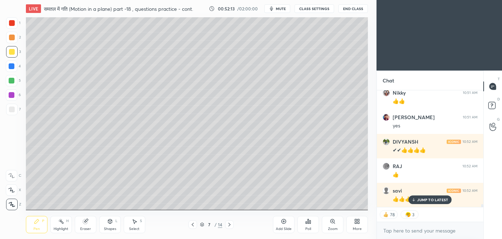
click at [427, 199] on p "JUMP TO LATEST" at bounding box center [432, 200] width 31 height 4
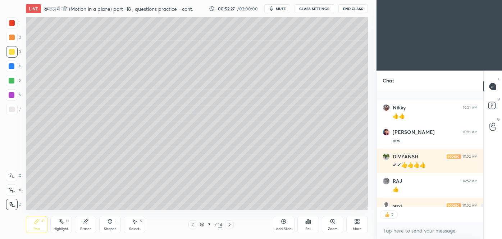
scroll to position [4510, 0]
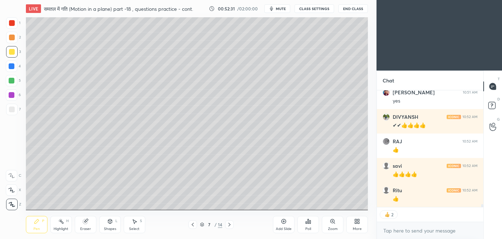
click at [285, 221] on icon at bounding box center [284, 221] width 2 height 2
click at [13, 108] on div at bounding box center [12, 109] width 6 height 6
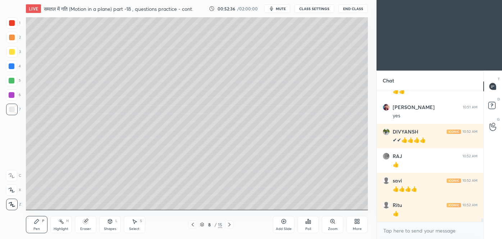
scroll to position [2, 2]
click at [110, 224] on icon at bounding box center [110, 221] width 6 height 6
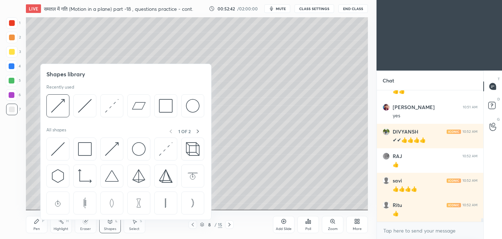
click at [82, 109] on img at bounding box center [85, 106] width 14 height 14
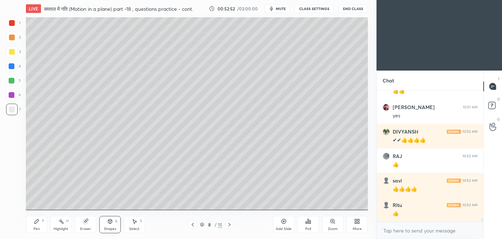
click at [194, 226] on icon at bounding box center [193, 225] width 6 height 6
click at [119, 231] on div "Shapes L" at bounding box center [110, 224] width 22 height 17
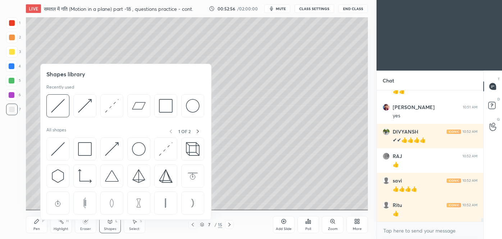
click at [109, 108] on img at bounding box center [112, 106] width 14 height 14
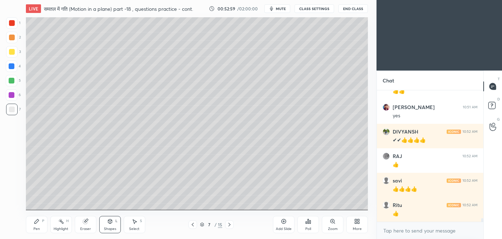
click at [231, 224] on icon at bounding box center [230, 225] width 6 height 6
click at [38, 224] on icon at bounding box center [37, 221] width 6 height 6
click at [12, 51] on div at bounding box center [12, 52] width 6 height 6
click at [103, 224] on div "Shapes L" at bounding box center [110, 224] width 22 height 17
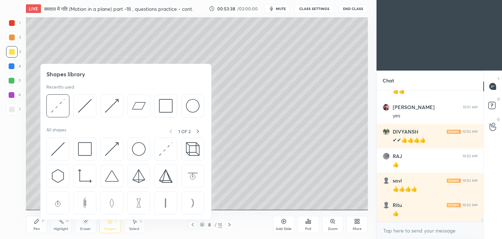
click at [91, 105] on img at bounding box center [85, 106] width 14 height 14
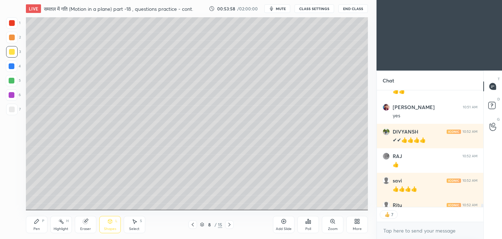
scroll to position [4495, 0]
click at [107, 223] on icon at bounding box center [110, 221] width 6 height 6
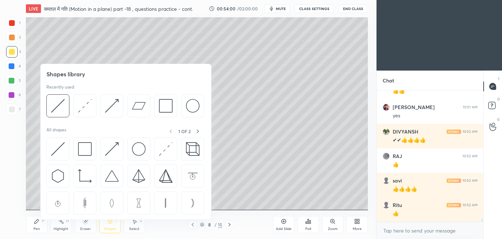
click at [85, 105] on img at bounding box center [85, 106] width 14 height 14
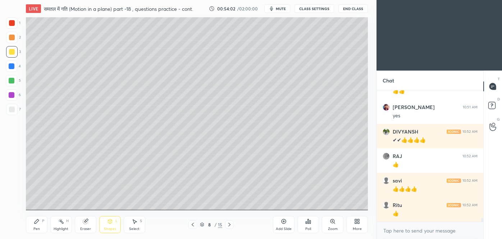
click at [113, 228] on div "Shapes" at bounding box center [110, 229] width 12 height 4
click at [12, 54] on div at bounding box center [12, 52] width 6 height 6
click at [39, 224] on div "Pen P" at bounding box center [37, 224] width 22 height 17
click at [112, 223] on icon at bounding box center [110, 221] width 6 height 6
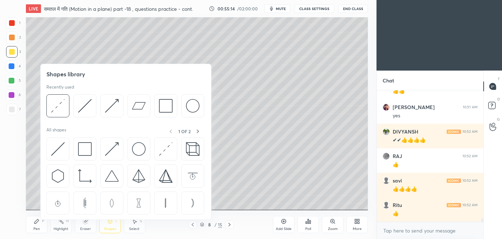
click at [59, 104] on img at bounding box center [58, 106] width 14 height 14
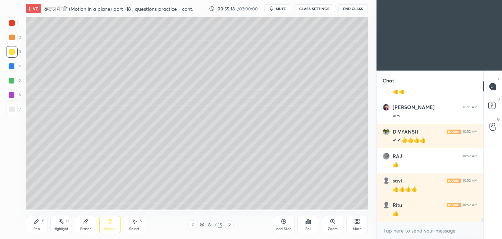
click at [40, 228] on div "Pen P" at bounding box center [37, 224] width 22 height 17
click at [11, 71] on div at bounding box center [12, 66] width 12 height 12
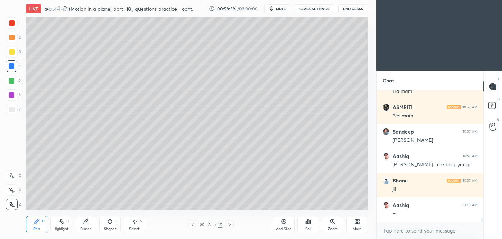
scroll to position [5155, 0]
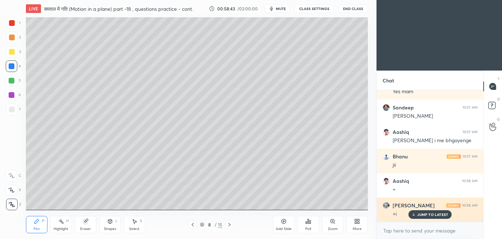
click at [429, 214] on p "JUMP TO LATEST" at bounding box center [432, 214] width 31 height 4
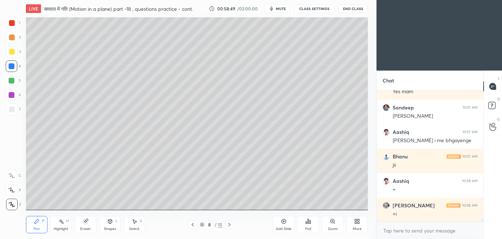
click at [193, 227] on icon at bounding box center [193, 225] width 6 height 6
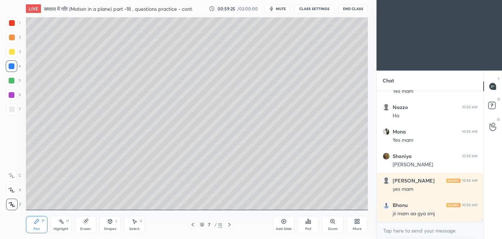
scroll to position [5400, 0]
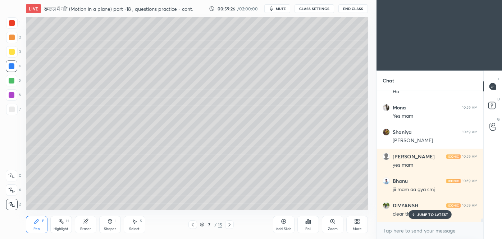
click at [83, 224] on div "Eraser" at bounding box center [86, 224] width 22 height 17
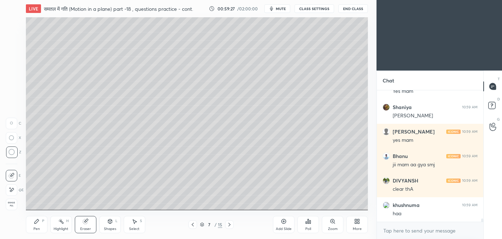
scroll to position [5449, 0]
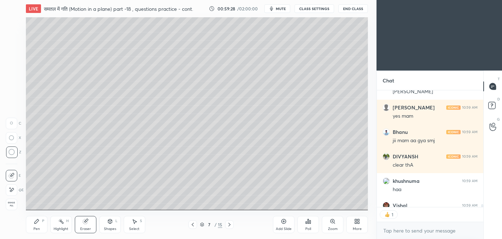
click at [41, 224] on div "Pen P" at bounding box center [37, 224] width 22 height 17
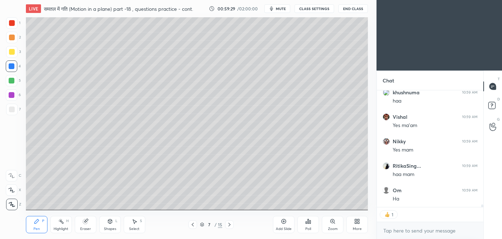
scroll to position [5562, 0]
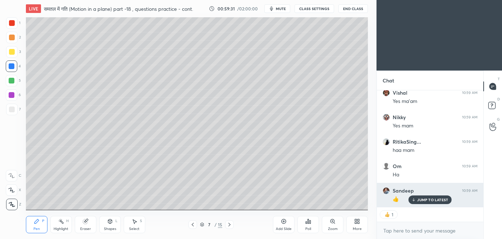
click at [426, 201] on p "JUMP TO LATEST" at bounding box center [432, 200] width 31 height 4
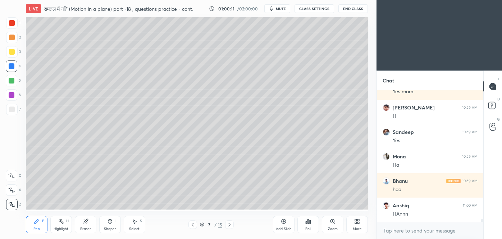
scroll to position [6159, 0]
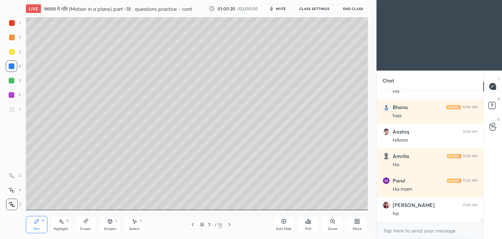
click at [286, 223] on icon at bounding box center [284, 221] width 5 height 5
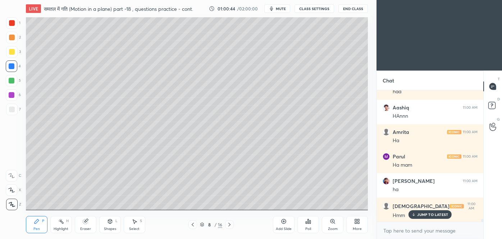
click at [192, 224] on icon at bounding box center [193, 225] width 6 height 6
click at [231, 225] on icon at bounding box center [230, 225] width 6 height 6
click at [108, 224] on icon at bounding box center [110, 221] width 6 height 6
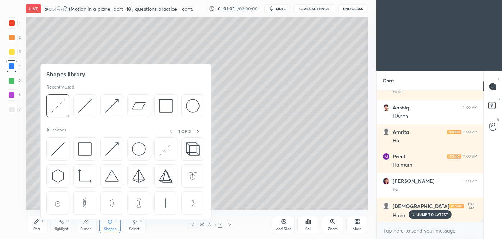
click at [86, 107] on img at bounding box center [85, 106] width 14 height 14
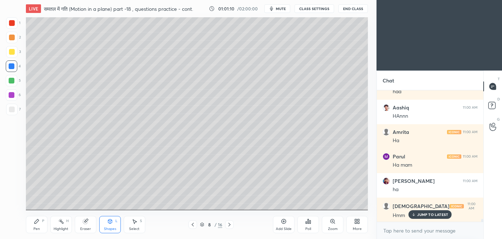
click at [110, 222] on icon at bounding box center [110, 222] width 0 height 3
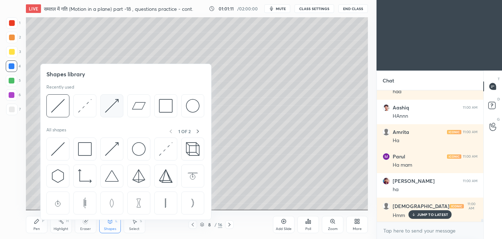
click at [105, 106] on img at bounding box center [112, 106] width 14 height 14
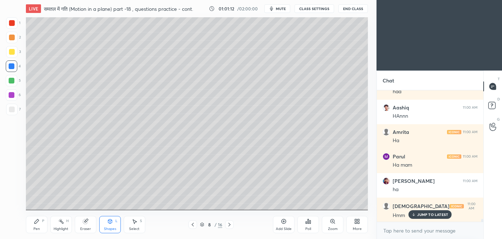
click at [10, 54] on div at bounding box center [12, 52] width 6 height 6
click at [13, 108] on div at bounding box center [12, 109] width 6 height 6
click at [39, 226] on div "Pen P" at bounding box center [37, 224] width 22 height 17
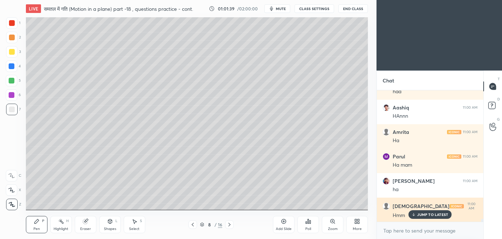
click at [423, 214] on p "JUMP TO LATEST" at bounding box center [432, 214] width 31 height 4
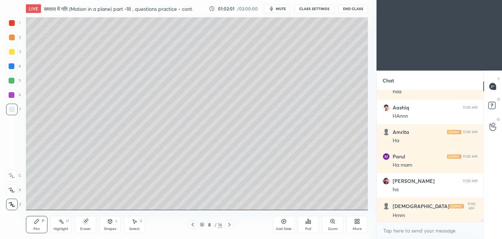
click at [88, 222] on icon at bounding box center [86, 221] width 6 height 6
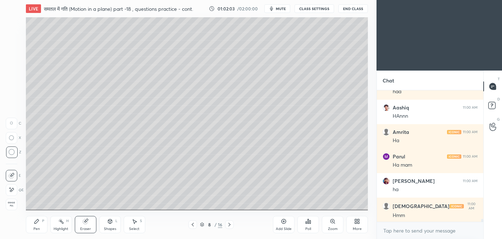
click at [37, 223] on icon at bounding box center [37, 221] width 6 height 6
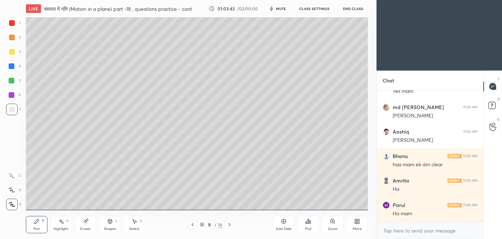
scroll to position [6942, 0]
click at [192, 226] on icon at bounding box center [193, 225] width 6 height 6
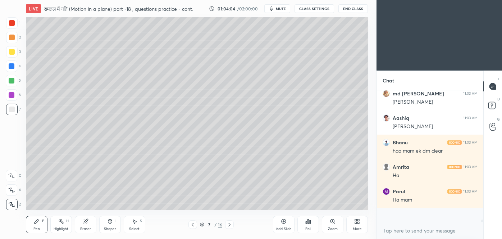
scroll to position [129, 104]
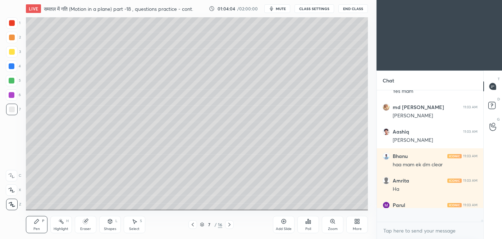
click at [231, 219] on div "Pen P Highlight H Eraser Shapes L Select S 7 / 16 Add Slide Poll Zoom More" at bounding box center [197, 224] width 342 height 29
click at [232, 227] on icon at bounding box center [230, 225] width 6 height 6
click at [192, 228] on div at bounding box center [193, 224] width 9 height 9
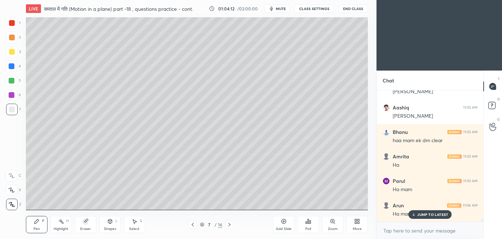
click at [199, 224] on div "7 / 16" at bounding box center [211, 224] width 45 height 9
click at [194, 226] on icon at bounding box center [193, 225] width 6 height 6
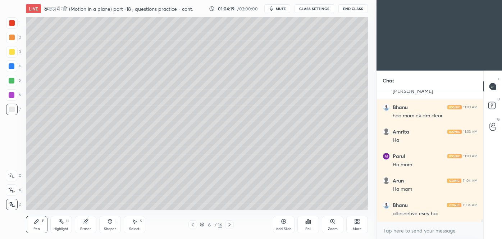
click at [229, 223] on icon at bounding box center [230, 225] width 6 height 6
click at [229, 224] on icon at bounding box center [230, 225] width 6 height 6
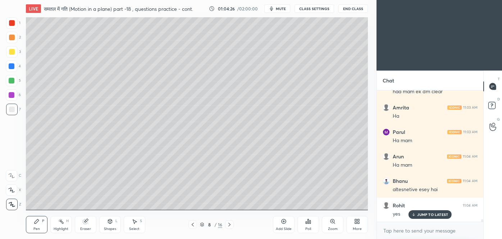
click at [194, 224] on icon at bounding box center [193, 225] width 6 height 6
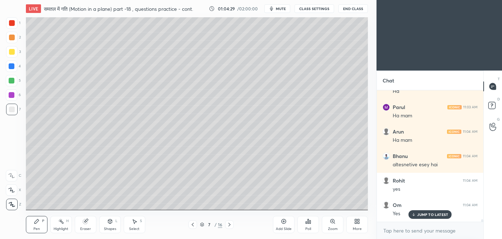
scroll to position [7064, 0]
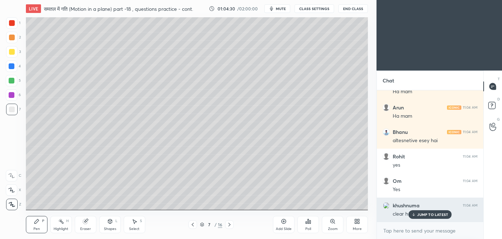
click at [435, 212] on p "JUMP TO LATEST" at bounding box center [432, 214] width 31 height 4
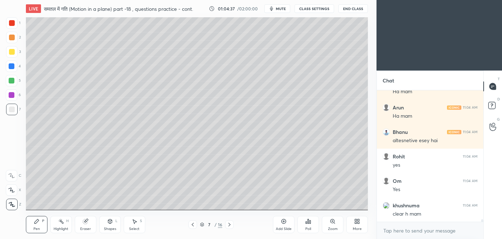
click at [230, 225] on icon at bounding box center [230, 225] width 6 height 6
click at [233, 227] on div at bounding box center [229, 224] width 9 height 9
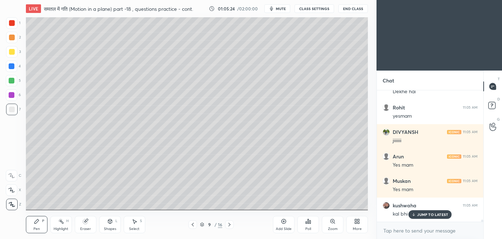
scroll to position [7284, 0]
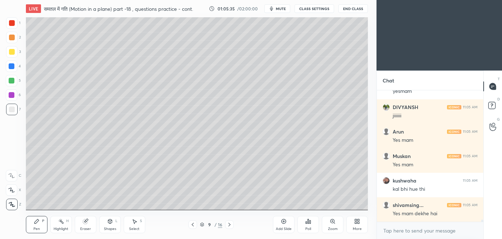
click at [194, 226] on icon at bounding box center [193, 225] width 6 height 6
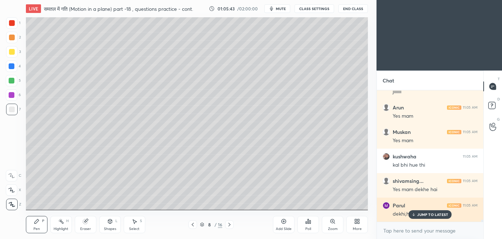
click at [422, 215] on p "JUMP TO LATEST" at bounding box center [432, 214] width 31 height 4
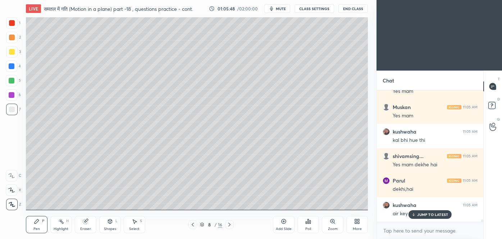
scroll to position [7357, 0]
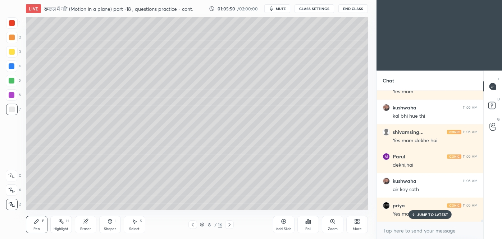
click at [433, 217] on div "JUMP TO LATEST" at bounding box center [430, 214] width 43 height 9
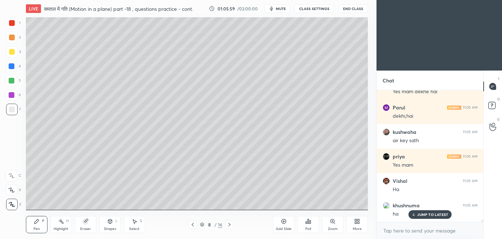
scroll to position [7455, 0]
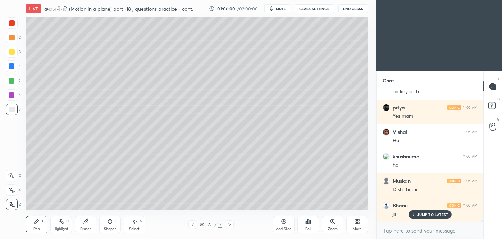
click at [231, 227] on icon at bounding box center [230, 225] width 6 height 6
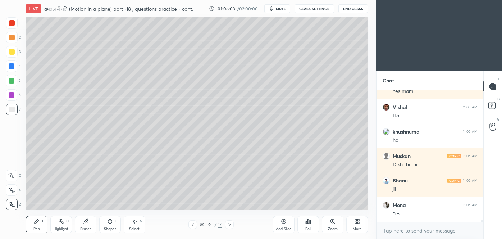
scroll to position [7504, 0]
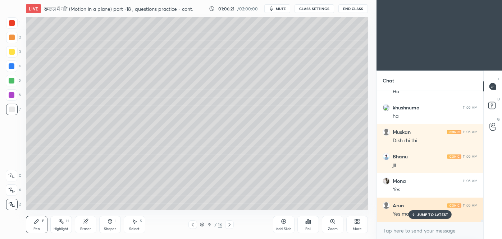
click at [428, 212] on p "JUMP TO LATEST" at bounding box center [432, 214] width 31 height 4
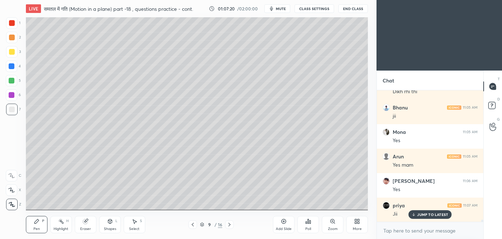
scroll to position [7578, 0]
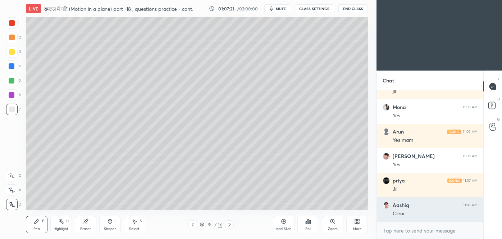
click at [428, 212] on div "Clear" at bounding box center [435, 213] width 85 height 7
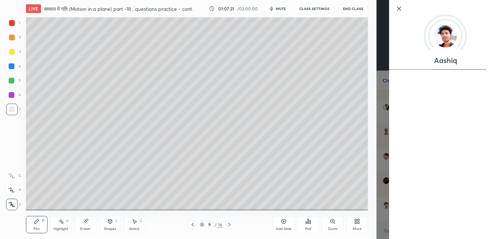
scroll to position [7602, 0]
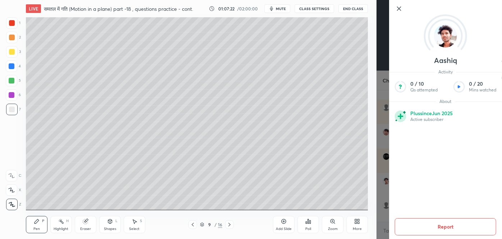
click at [385, 192] on div "Aashiq Activity 0 / 10 Qs attempted 0 / 20 Mins watched About Plus since [DATE]…" at bounding box center [440, 119] width 126 height 239
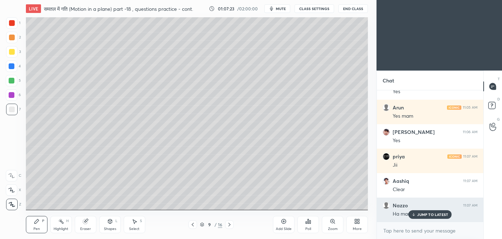
click at [428, 215] on p "JUMP TO LATEST" at bounding box center [432, 214] width 31 height 4
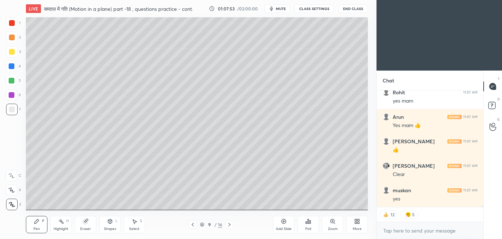
scroll to position [8155, 0]
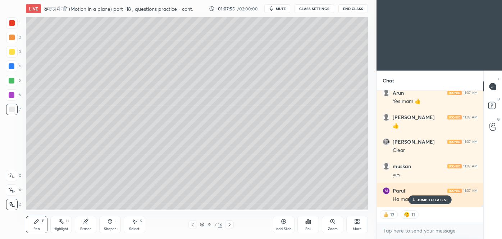
click at [433, 198] on p "JUMP TO LATEST" at bounding box center [432, 200] width 31 height 4
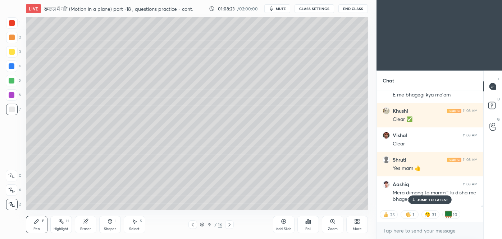
scroll to position [8333, 0]
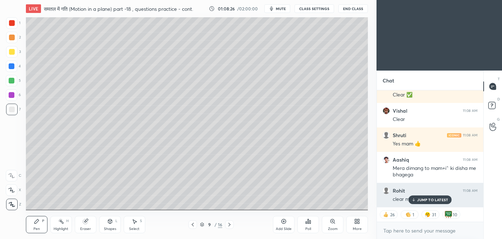
click at [426, 196] on div "JUMP TO LATEST" at bounding box center [430, 199] width 43 height 9
click at [421, 199] on p "JUMP TO LATEST" at bounding box center [432, 200] width 31 height 4
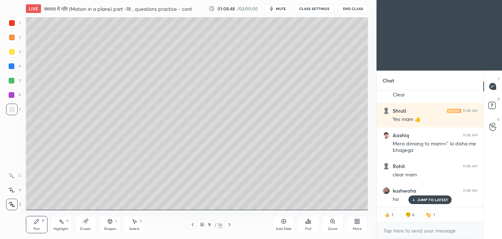
scroll to position [8381, 0]
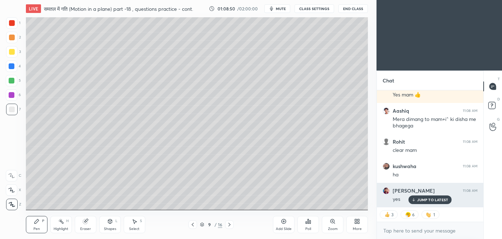
click at [428, 198] on p "JUMP TO LATEST" at bounding box center [432, 200] width 31 height 4
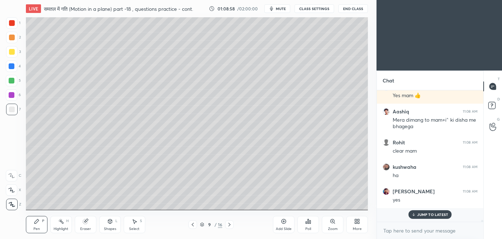
scroll to position [8367, 0]
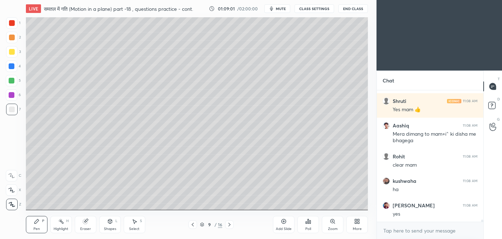
click at [38, 225] on div "Pen P" at bounding box center [37, 224] width 22 height 17
click at [12, 50] on div at bounding box center [12, 52] width 6 height 6
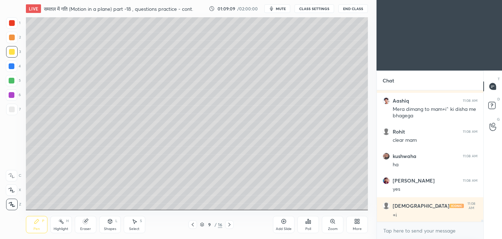
click at [281, 223] on div "Add Slide" at bounding box center [284, 224] width 22 height 17
click at [114, 223] on div "Shapes L" at bounding box center [110, 224] width 22 height 17
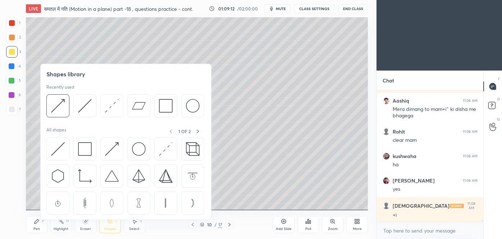
click at [86, 103] on img at bounding box center [85, 106] width 14 height 14
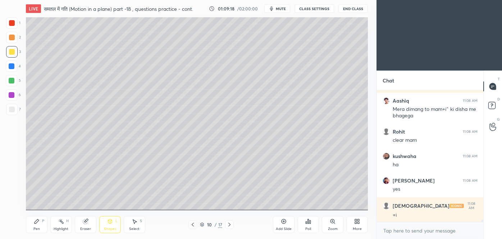
click at [37, 223] on icon at bounding box center [37, 221] width 6 height 6
click at [114, 223] on div "Shapes L" at bounding box center [110, 224] width 22 height 17
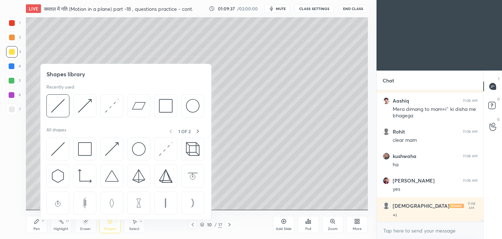
click at [88, 106] on img at bounding box center [85, 106] width 14 height 14
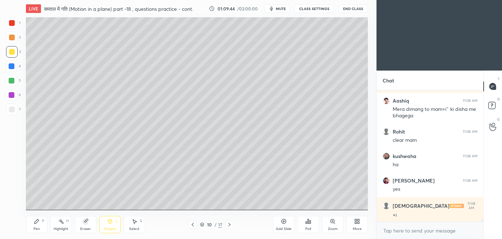
click at [36, 227] on div "Pen" at bounding box center [36, 229] width 6 height 4
click at [14, 112] on div at bounding box center [12, 110] width 12 height 12
click at [114, 224] on div "Shapes L" at bounding box center [110, 224] width 22 height 17
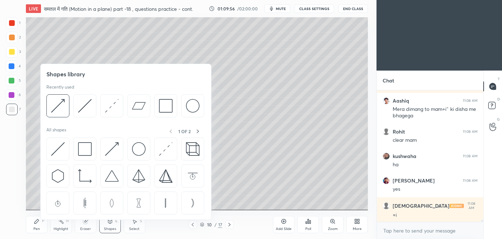
click at [53, 106] on img at bounding box center [58, 106] width 14 height 14
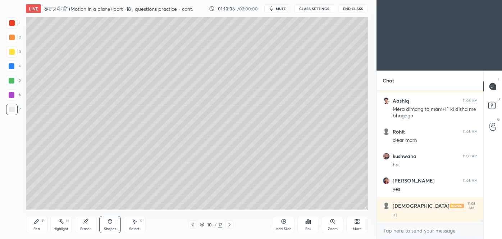
click at [37, 227] on div "Pen" at bounding box center [36, 229] width 6 height 4
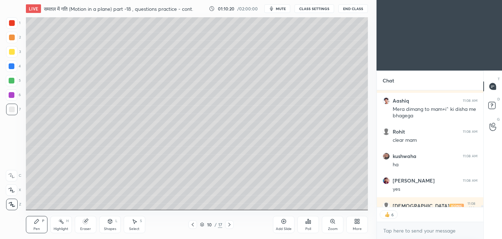
scroll to position [8406, 0]
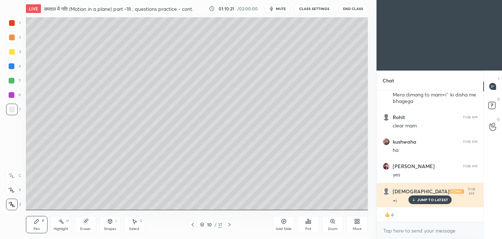
click at [435, 198] on p "JUMP TO LATEST" at bounding box center [432, 200] width 31 height 4
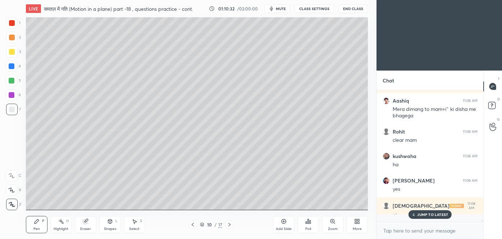
scroll to position [8392, 0]
click at [12, 67] on div at bounding box center [12, 66] width 6 height 6
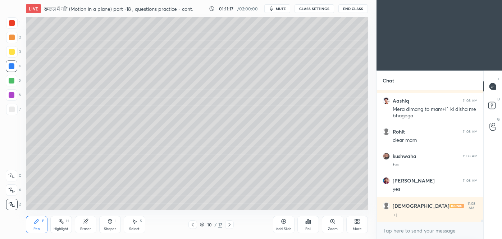
click at [110, 220] on icon at bounding box center [110, 221] width 4 height 4
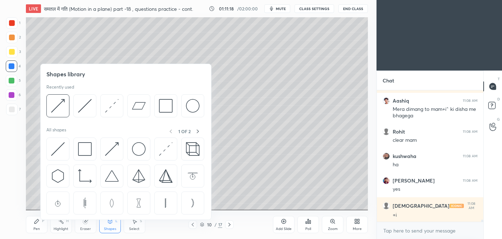
click at [64, 112] on img at bounding box center [58, 106] width 14 height 14
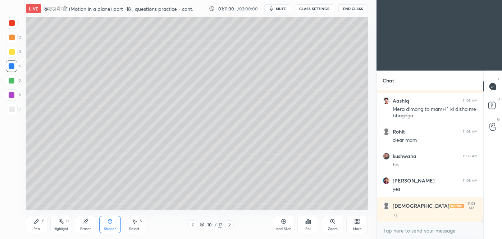
click at [10, 110] on div at bounding box center [12, 109] width 6 height 6
click at [37, 227] on div "Pen" at bounding box center [36, 229] width 6 height 4
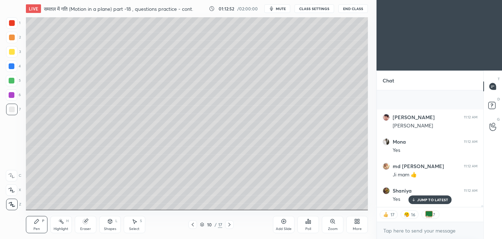
scroll to position [8900, 0]
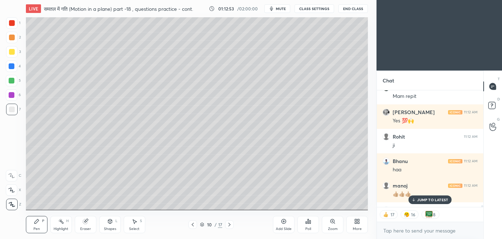
click at [438, 199] on p "JUMP TO LATEST" at bounding box center [432, 200] width 31 height 4
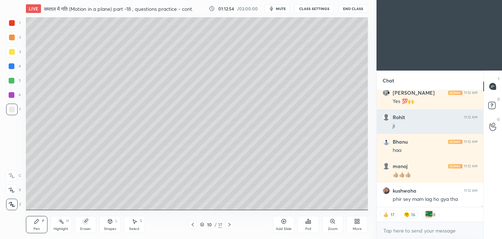
click at [445, 152] on div "haa" at bounding box center [435, 150] width 85 height 7
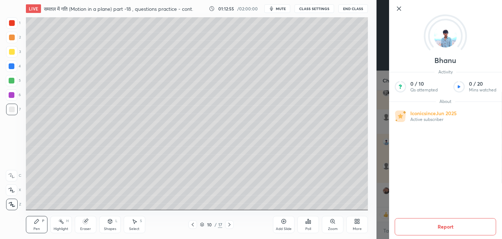
click at [383, 170] on div "[PERSON_NAME] Activity 0 / 10 Qs attempted 0 / 20 Mins watched About Iconic sin…" at bounding box center [440, 119] width 126 height 239
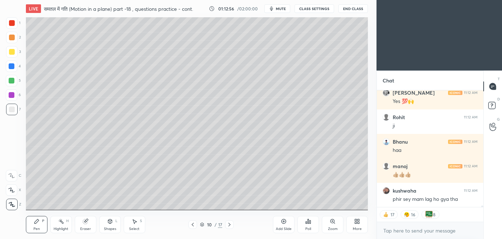
scroll to position [8944, 0]
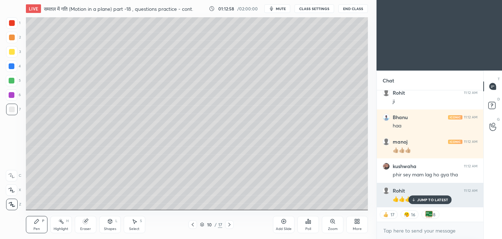
click at [424, 198] on p "JUMP TO LATEST" at bounding box center [432, 200] width 31 height 4
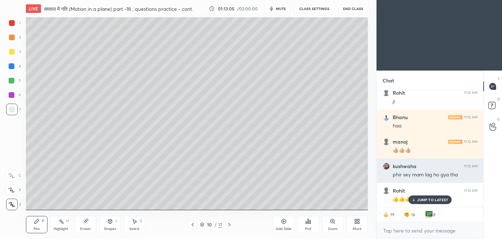
scroll to position [8969, 0]
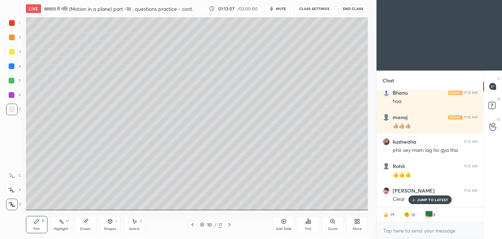
click at [13, 24] on div at bounding box center [12, 23] width 6 height 6
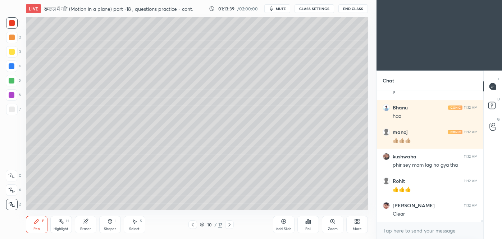
scroll to position [8979, 0]
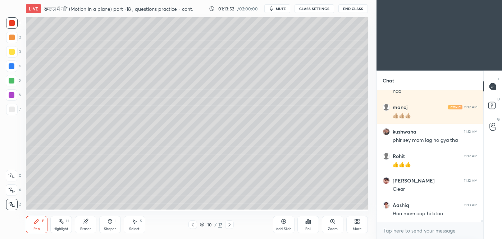
click at [285, 222] on icon at bounding box center [284, 221] width 6 height 6
click at [112, 221] on icon at bounding box center [110, 221] width 6 height 6
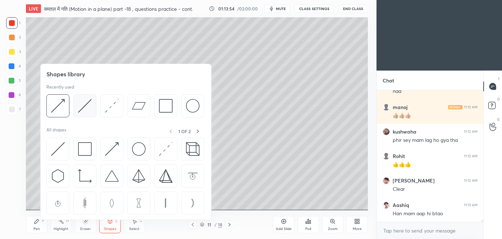
click at [85, 104] on img at bounding box center [85, 106] width 14 height 14
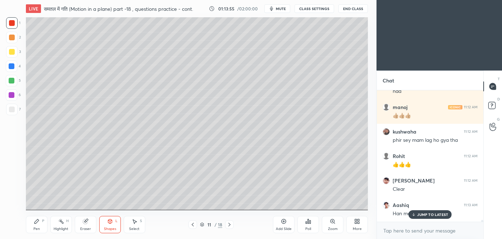
scroll to position [9003, 0]
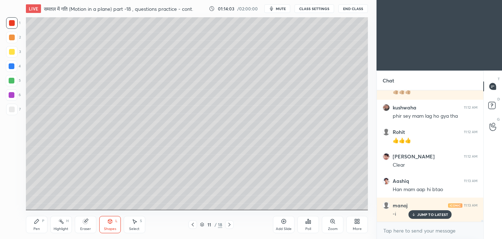
click at [10, 54] on div at bounding box center [12, 52] width 6 height 6
click at [37, 222] on icon at bounding box center [37, 221] width 4 height 4
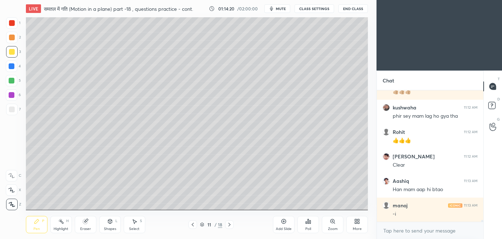
scroll to position [9028, 0]
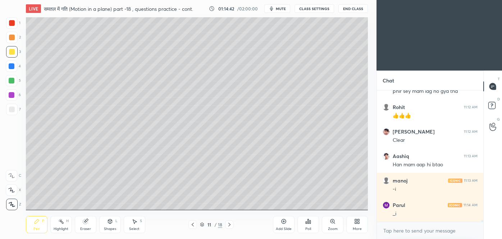
click at [14, 108] on div at bounding box center [12, 109] width 6 height 6
click at [195, 226] on icon at bounding box center [193, 225] width 6 height 6
click at [233, 224] on div at bounding box center [229, 224] width 9 height 9
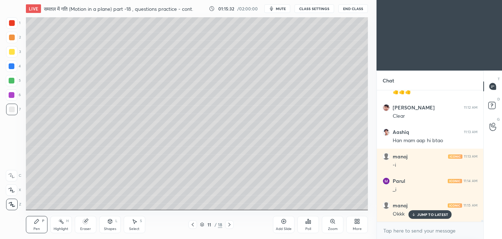
click at [440, 214] on p "JUMP TO LATEST" at bounding box center [432, 214] width 31 height 4
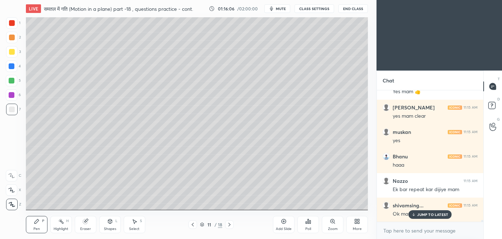
scroll to position [9590, 0]
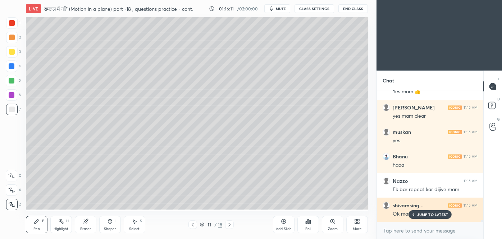
click at [426, 215] on p "JUMP TO LATEST" at bounding box center [432, 214] width 31 height 4
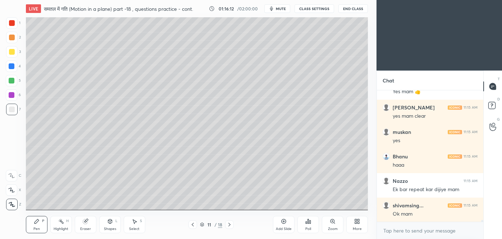
scroll to position [9615, 0]
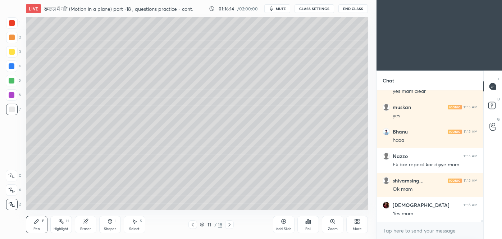
click at [192, 228] on div at bounding box center [193, 224] width 9 height 9
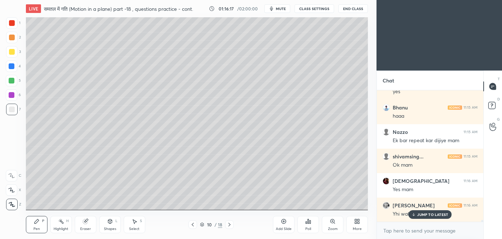
click at [194, 224] on icon at bounding box center [193, 225] width 6 height 6
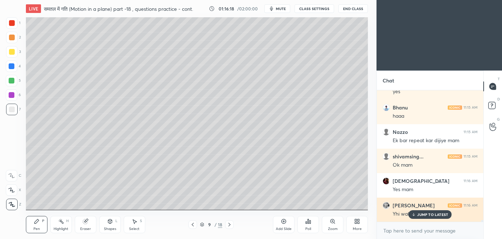
click at [425, 212] on p "JUMP TO LATEST" at bounding box center [432, 214] width 31 height 4
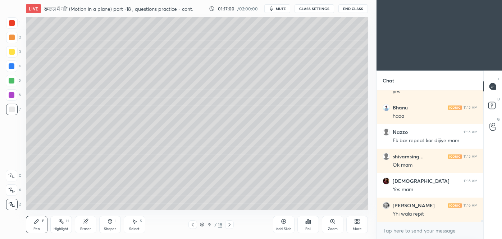
click at [230, 226] on icon at bounding box center [230, 225] width 6 height 6
click at [12, 24] on div at bounding box center [12, 23] width 6 height 6
click at [10, 49] on div at bounding box center [12, 52] width 6 height 6
click at [230, 227] on div at bounding box center [229, 224] width 9 height 9
click at [15, 110] on div at bounding box center [12, 110] width 12 height 12
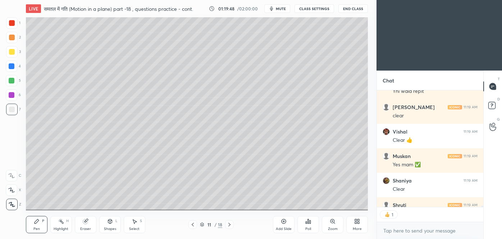
scroll to position [9800, 0]
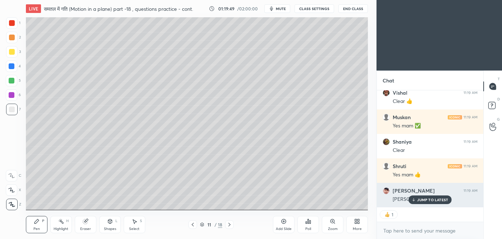
click at [431, 200] on p "JUMP TO LATEST" at bounding box center [432, 200] width 31 height 4
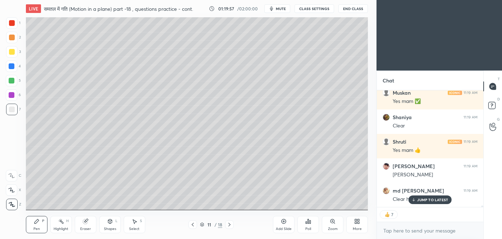
scroll to position [9849, 0]
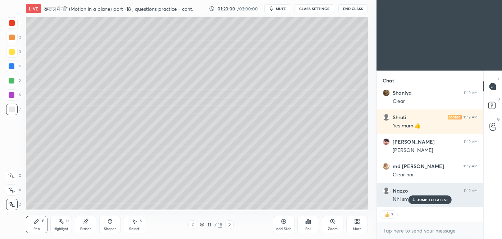
click at [434, 198] on p "JUMP TO LATEST" at bounding box center [432, 200] width 31 height 4
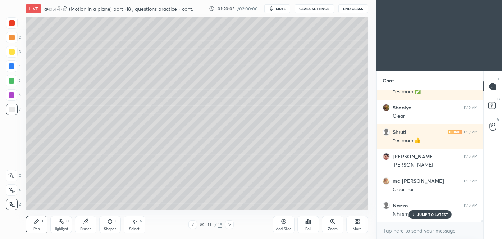
scroll to position [9835, 0]
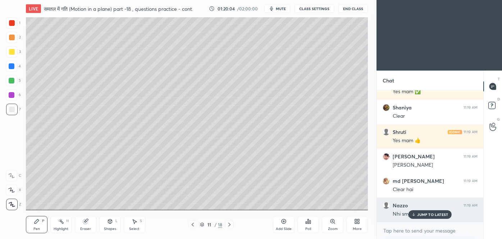
click at [431, 213] on p "JUMP TO LATEST" at bounding box center [432, 214] width 31 height 4
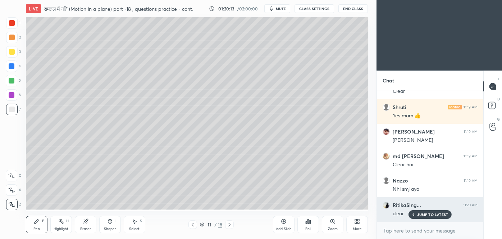
scroll to position [9883, 0]
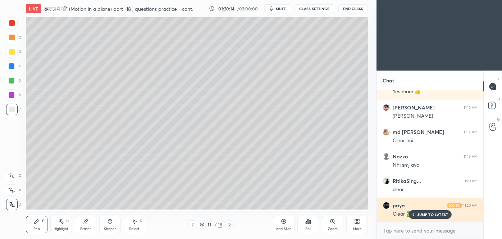
click at [427, 212] on p "JUMP TO LATEST" at bounding box center [432, 214] width 31 height 4
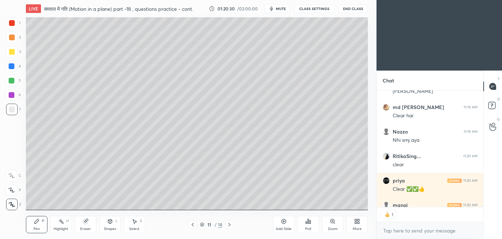
scroll to position [9923, 0]
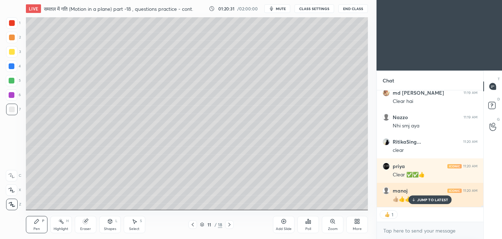
click at [441, 199] on p "JUMP TO LATEST" at bounding box center [432, 200] width 31 height 4
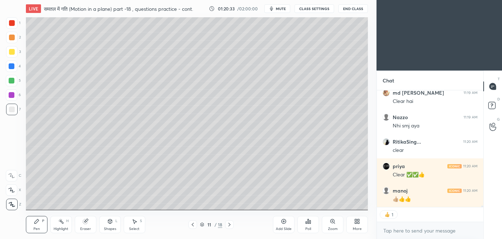
scroll to position [9947, 0]
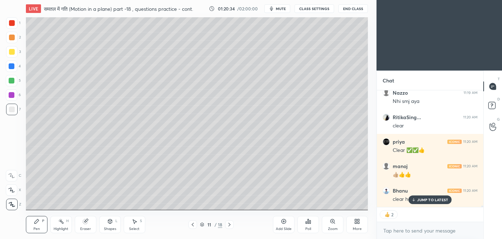
click at [436, 199] on p "JUMP TO LATEST" at bounding box center [432, 200] width 31 height 4
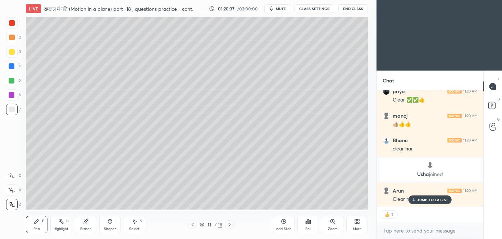
scroll to position [10022, 0]
click at [437, 201] on p "JUMP TO LATEST" at bounding box center [432, 200] width 31 height 4
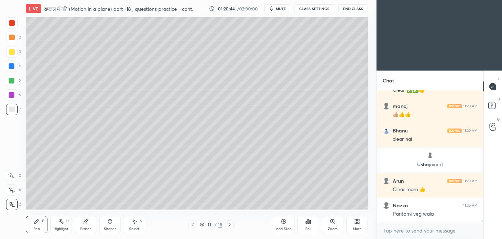
scroll to position [10007, 0]
click at [194, 226] on icon at bounding box center [193, 225] width 6 height 6
click at [192, 226] on icon at bounding box center [193, 225] width 6 height 6
click at [192, 227] on icon at bounding box center [193, 225] width 6 height 6
click at [193, 228] on div at bounding box center [193, 224] width 9 height 9
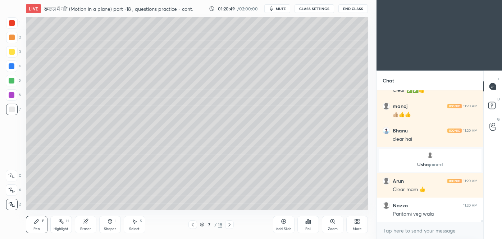
click at [194, 229] on div "Pen P Highlight H Eraser Shapes L Select S 7 / 18 Add Slide Poll Zoom More" at bounding box center [197, 224] width 342 height 29
click at [196, 230] on div "Pen P Highlight H Eraser Shapes L Select S 7 / 18 Add Slide Poll Zoom More" at bounding box center [197, 224] width 342 height 29
click at [192, 224] on icon at bounding box center [193, 225] width 2 height 4
click at [192, 224] on icon at bounding box center [193, 225] width 6 height 6
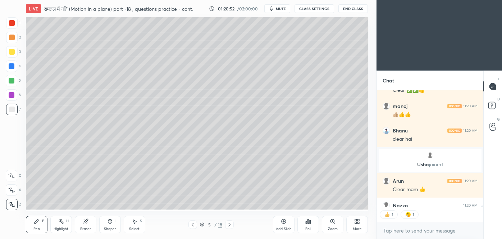
click at [191, 226] on icon at bounding box center [193, 225] width 6 height 6
click at [191, 227] on div at bounding box center [193, 224] width 9 height 9
click at [192, 228] on div at bounding box center [193, 224] width 9 height 9
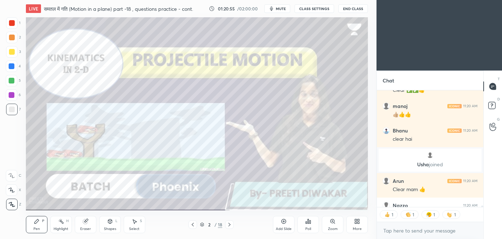
click at [231, 224] on icon at bounding box center [230, 225] width 6 height 6
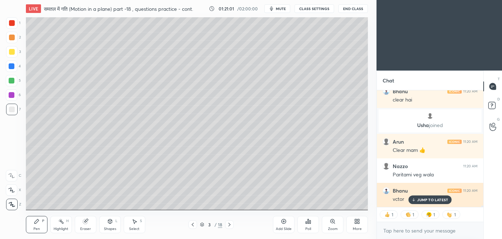
click at [441, 201] on p "JUMP TO LATEST" at bounding box center [432, 200] width 31 height 4
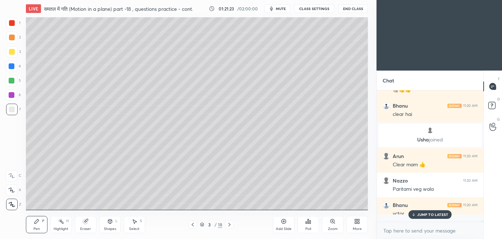
scroll to position [129, 104]
click at [228, 224] on icon at bounding box center [230, 225] width 6 height 6
click at [229, 224] on icon at bounding box center [230, 225] width 6 height 6
click at [230, 226] on icon at bounding box center [229, 225] width 2 height 4
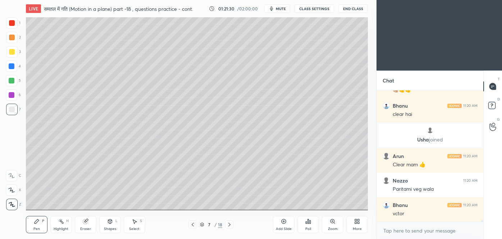
click at [230, 225] on icon at bounding box center [230, 225] width 6 height 6
click at [231, 226] on icon at bounding box center [230, 225] width 6 height 6
click at [229, 225] on icon at bounding box center [230, 225] width 6 height 6
click at [230, 226] on icon at bounding box center [230, 225] width 6 height 6
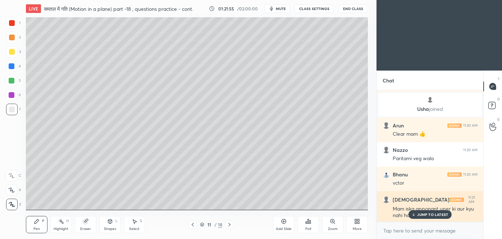
click at [439, 215] on p "JUMP TO LATEST" at bounding box center [432, 214] width 31 height 4
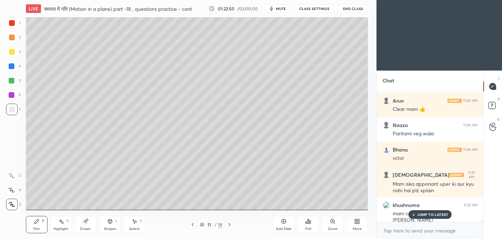
scroll to position [10112, 0]
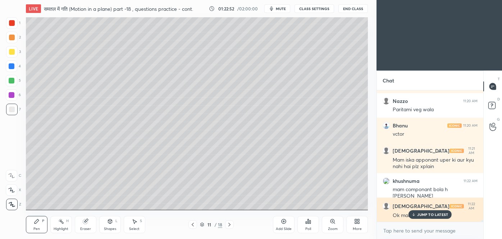
click at [427, 214] on p "JUMP TO LATEST" at bounding box center [432, 214] width 31 height 4
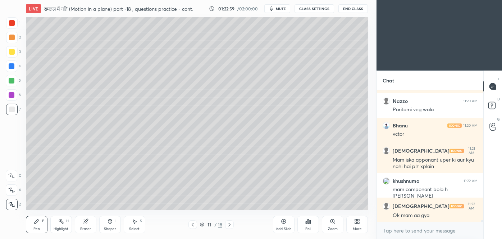
click at [14, 52] on div at bounding box center [12, 52] width 6 height 6
click at [283, 224] on icon at bounding box center [284, 221] width 6 height 6
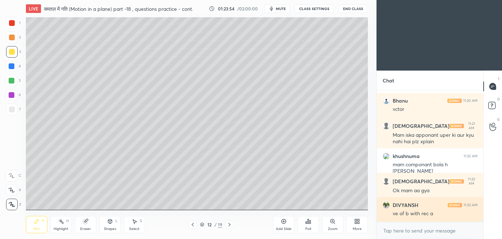
scroll to position [10160, 0]
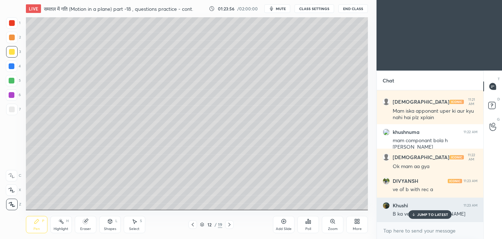
click at [426, 212] on p "JUMP TO LATEST" at bounding box center [432, 214] width 31 height 4
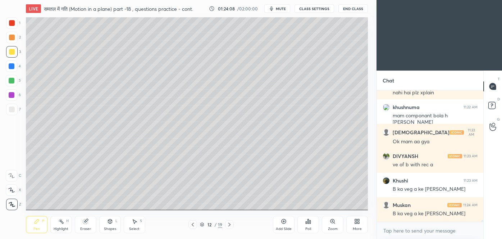
scroll to position [10209, 0]
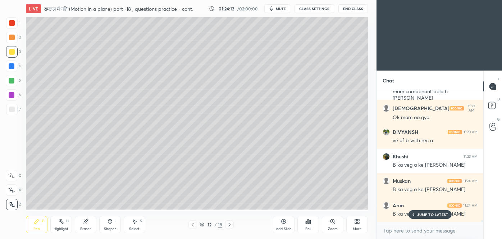
click at [79, 224] on div "Eraser" at bounding box center [86, 224] width 22 height 17
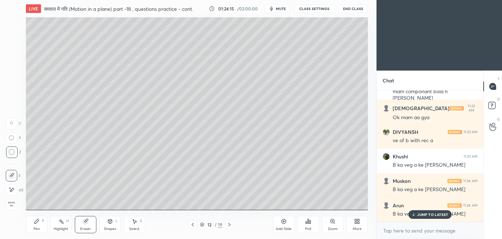
click at [39, 224] on icon at bounding box center [37, 221] width 6 height 6
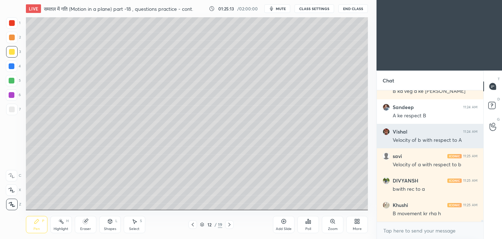
scroll to position [10356, 0]
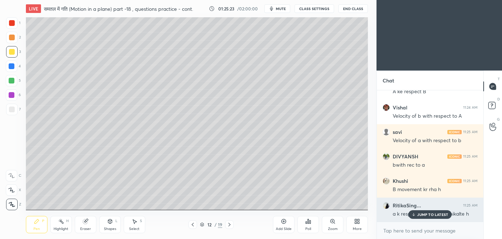
click at [427, 211] on div "JUMP TO LATEST" at bounding box center [430, 214] width 43 height 9
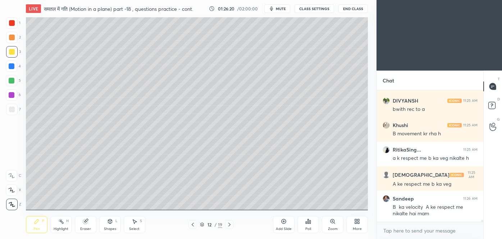
scroll to position [10436, 0]
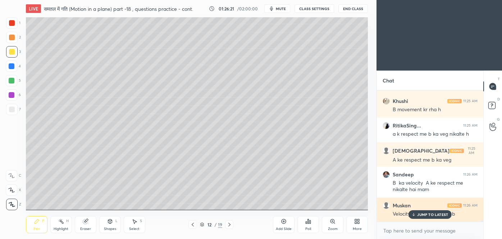
click at [419, 213] on p "JUMP TO LATEST" at bounding box center [432, 214] width 31 height 4
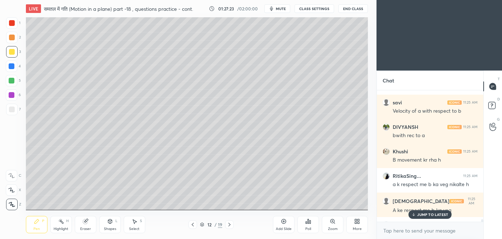
scroll to position [10385, 0]
click at [492, 86] on icon at bounding box center [493, 86] width 6 height 6
click at [494, 87] on icon at bounding box center [493, 86] width 6 height 6
click at [426, 215] on p "1 NEW MESSAGE" at bounding box center [433, 214] width 31 height 4
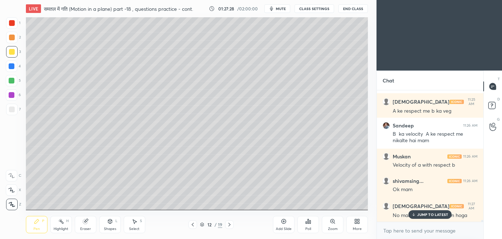
click at [470, 163] on div "Velocity of a with respect b" at bounding box center [435, 165] width 85 height 7
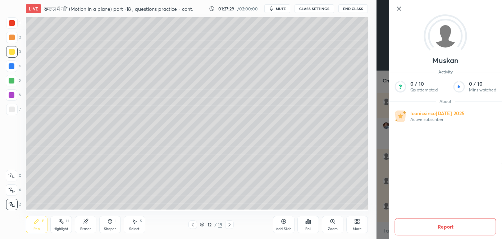
click at [387, 213] on div "[PERSON_NAME] Activity 0 / 10 Qs attempted 0 / 10 Mins watched About Iconic sin…" at bounding box center [440, 119] width 126 height 239
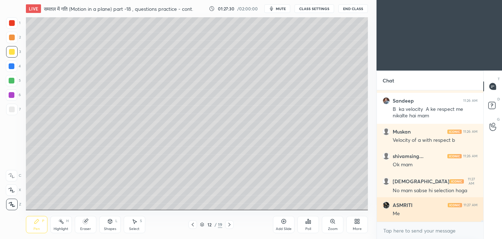
click at [422, 210] on div "Me" at bounding box center [435, 213] width 85 height 7
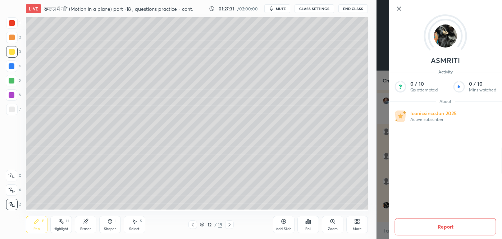
scroll to position [10534, 0]
click at [378, 194] on div "ASMRITI Activity 0 / 10 Qs attempted 0 / 10 Mins watched About Iconic since [DA…" at bounding box center [440, 119] width 126 height 239
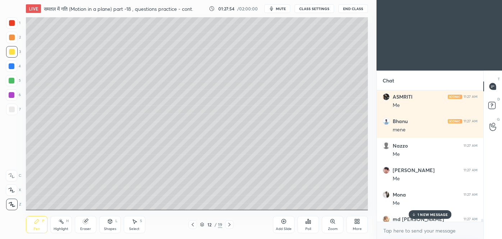
scroll to position [3, 2]
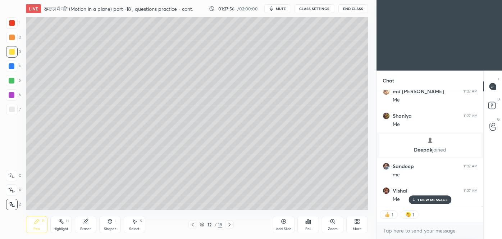
click at [431, 198] on p "1 NEW MESSAGE" at bounding box center [433, 200] width 31 height 4
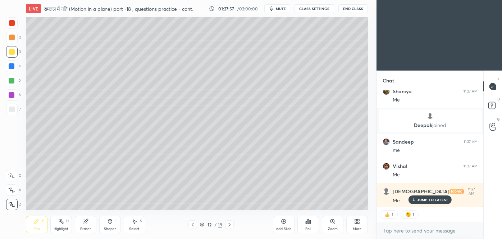
click at [423, 198] on p "JUMP TO LATEST" at bounding box center [432, 200] width 31 height 4
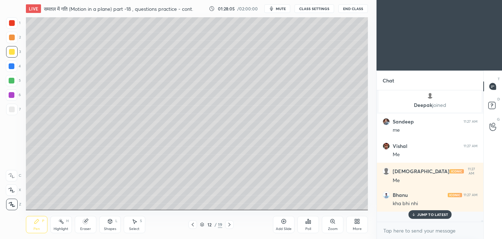
scroll to position [10780, 0]
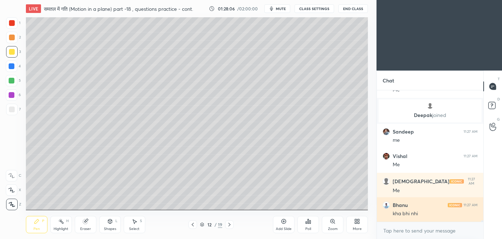
click at [426, 197] on div "[PERSON_NAME] 11:27 AM kha bhi nhi" at bounding box center [430, 209] width 106 height 24
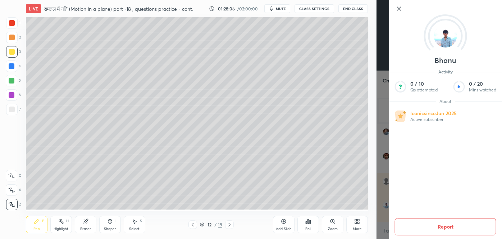
scroll to position [10804, 0]
click at [391, 190] on div "[PERSON_NAME] Activity 0 / 10 Qs attempted 0 / 20 Mins watched About Iconic sin…" at bounding box center [445, 119] width 113 height 239
click at [381, 189] on div "[PERSON_NAME] Activity 0 / 10 Qs attempted 0 / 20 Mins watched About Iconic sin…" at bounding box center [440, 119] width 126 height 239
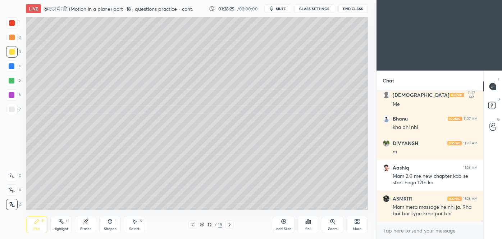
scroll to position [10891, 0]
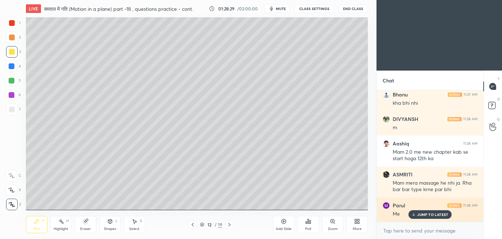
click at [423, 210] on div "JUMP TO LATEST" at bounding box center [430, 214] width 43 height 9
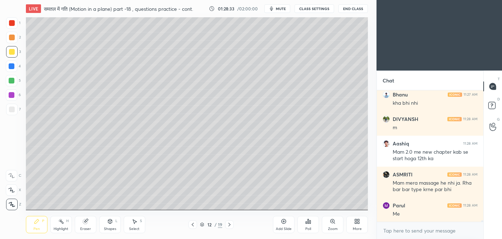
click at [191, 226] on icon at bounding box center [193, 225] width 6 height 6
click at [194, 224] on icon at bounding box center [193, 225] width 6 height 6
click at [194, 223] on icon at bounding box center [193, 225] width 2 height 4
click at [194, 224] on icon at bounding box center [193, 225] width 6 height 6
click at [230, 224] on icon at bounding box center [230, 225] width 6 height 6
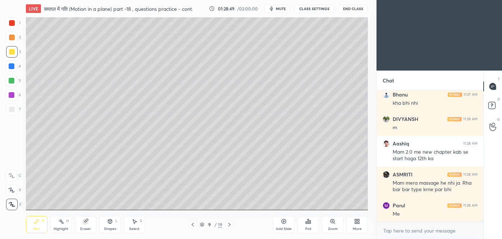
scroll to position [10916, 0]
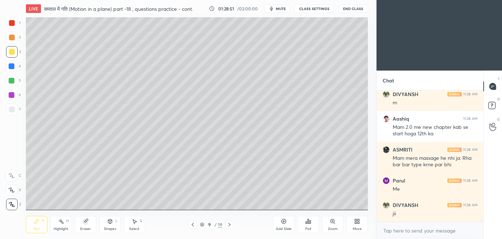
click at [194, 226] on icon at bounding box center [193, 225] width 2 height 4
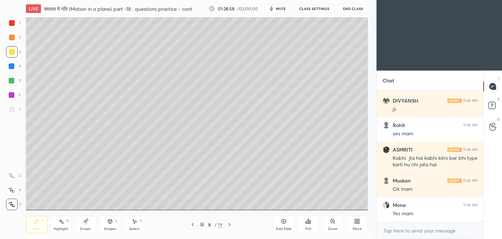
scroll to position [11044, 0]
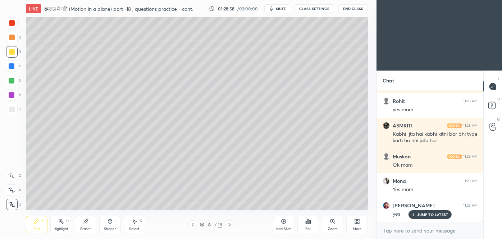
click at [232, 224] on icon at bounding box center [230, 225] width 6 height 6
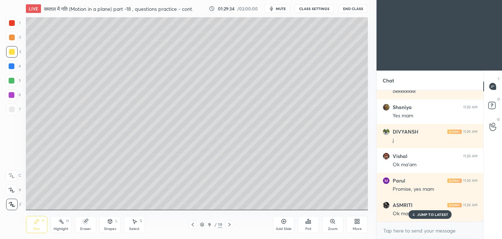
scroll to position [11435, 0]
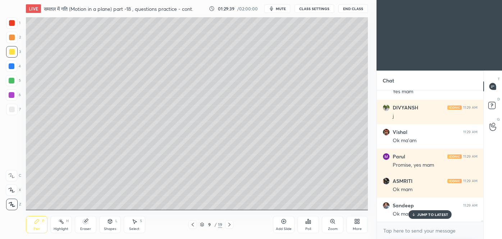
click at [433, 214] on p "JUMP TO LATEST" at bounding box center [432, 214] width 31 height 4
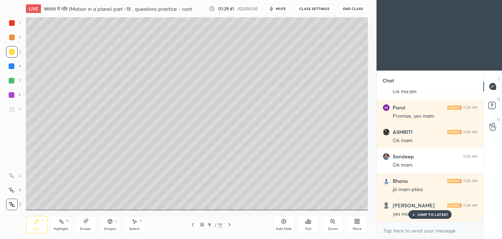
click at [427, 214] on div "Khushi 11:28 AM Promise mam [PERSON_NAME] 11:28 AM Yes mam [PERSON_NAME] 11:28 …" at bounding box center [430, 155] width 106 height 131
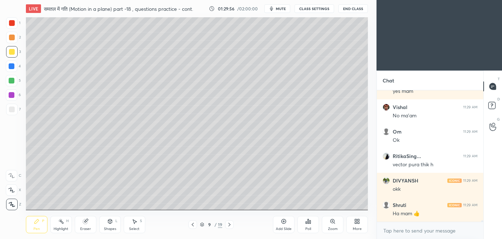
scroll to position [11631, 0]
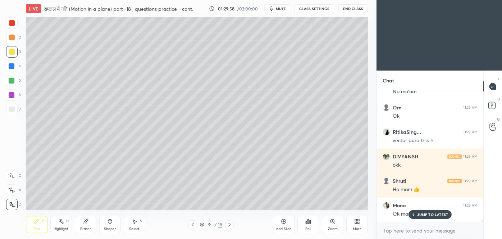
click at [230, 224] on icon at bounding box center [229, 225] width 2 height 4
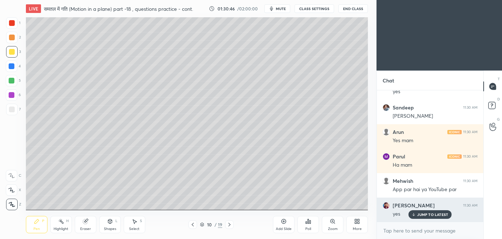
click at [421, 213] on p "JUMP TO LATEST" at bounding box center [432, 214] width 31 height 4
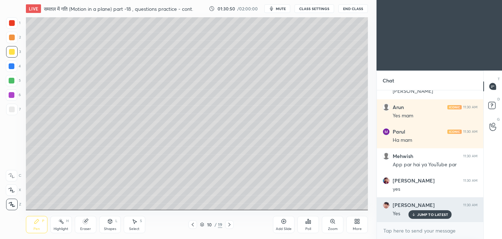
scroll to position [11913, 0]
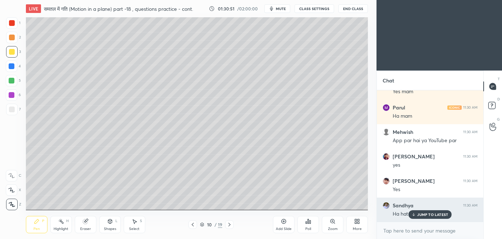
click at [419, 214] on p "JUMP TO LATEST" at bounding box center [432, 214] width 31 height 4
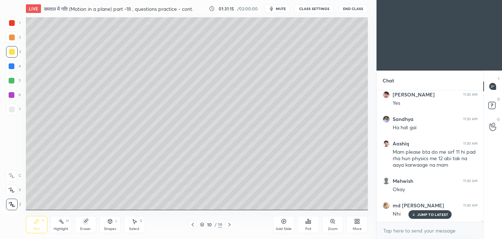
scroll to position [12031, 0]
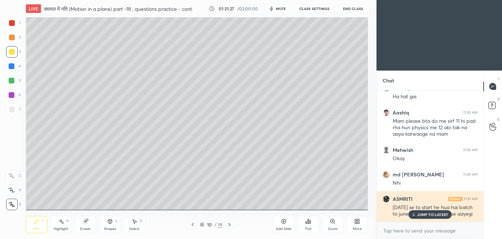
click at [434, 214] on p "JUMP TO LATEST" at bounding box center [432, 214] width 31 height 4
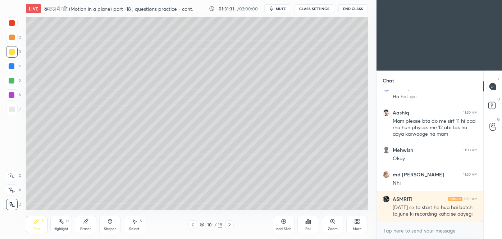
scroll to position [12055, 0]
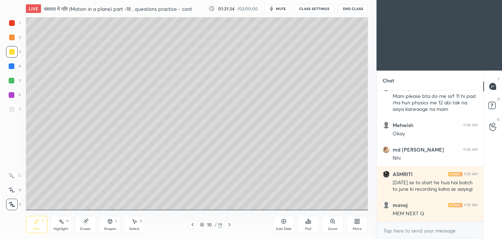
click at [230, 226] on icon at bounding box center [230, 225] width 6 height 6
click at [194, 226] on icon at bounding box center [193, 225] width 6 height 6
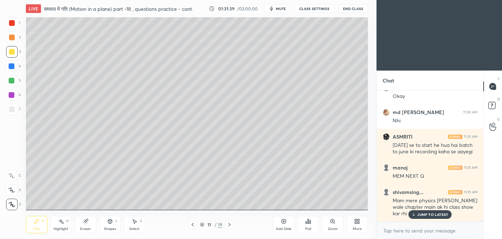
scroll to position [12117, 0]
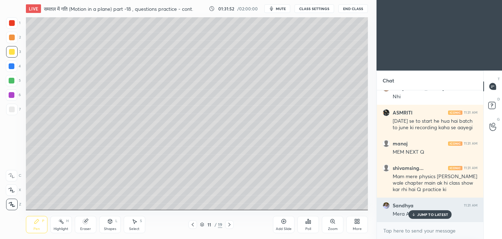
click at [439, 217] on div "JUMP TO LATEST" at bounding box center [430, 214] width 43 height 9
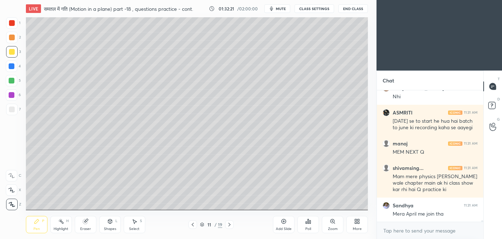
click at [193, 224] on icon at bounding box center [193, 225] width 2 height 4
click at [193, 225] on icon at bounding box center [193, 225] width 2 height 4
click at [193, 225] on icon at bounding box center [193, 225] width 6 height 6
click at [194, 224] on icon at bounding box center [193, 225] width 6 height 6
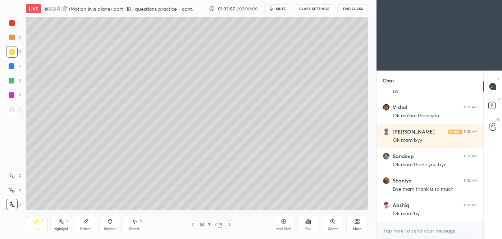
scroll to position [12655, 0]
click at [356, 7] on button "End Class" at bounding box center [354, 8] width 30 height 9
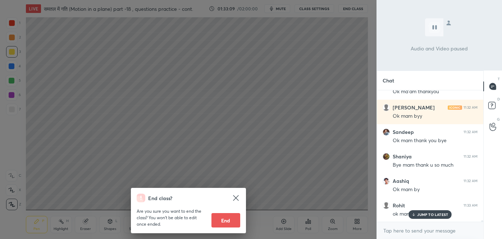
click at [226, 219] on button "End" at bounding box center [226, 220] width 29 height 14
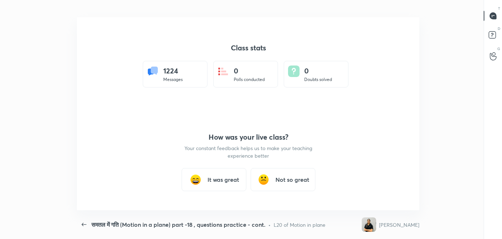
scroll to position [0, 0]
type textarea "x"
click at [455, 230] on div "समतल में गति (Motion in a plane) part -18 , questions practice - cont. CLASS SE…" at bounding box center [248, 119] width 496 height 239
